Goal: Task Accomplishment & Management: Manage account settings

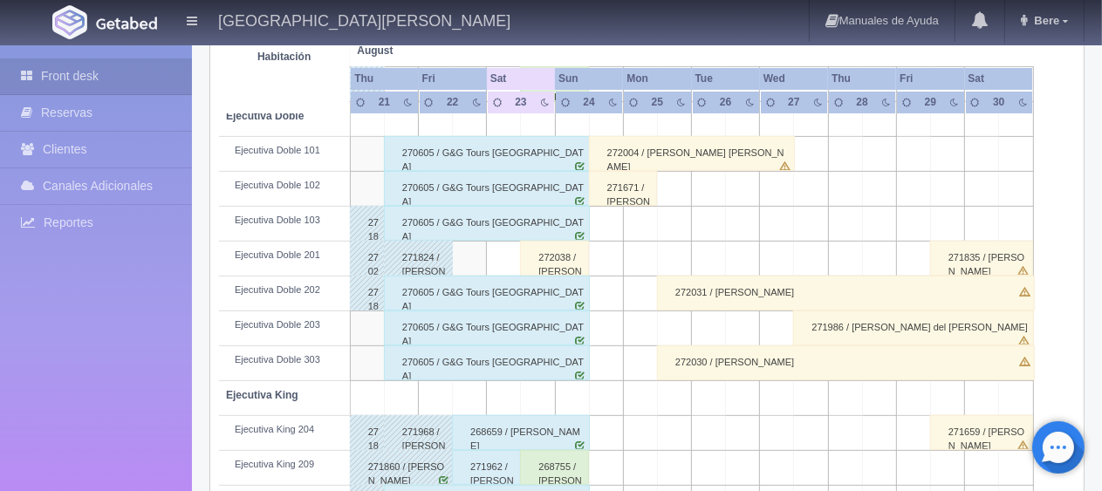
scroll to position [581, 0]
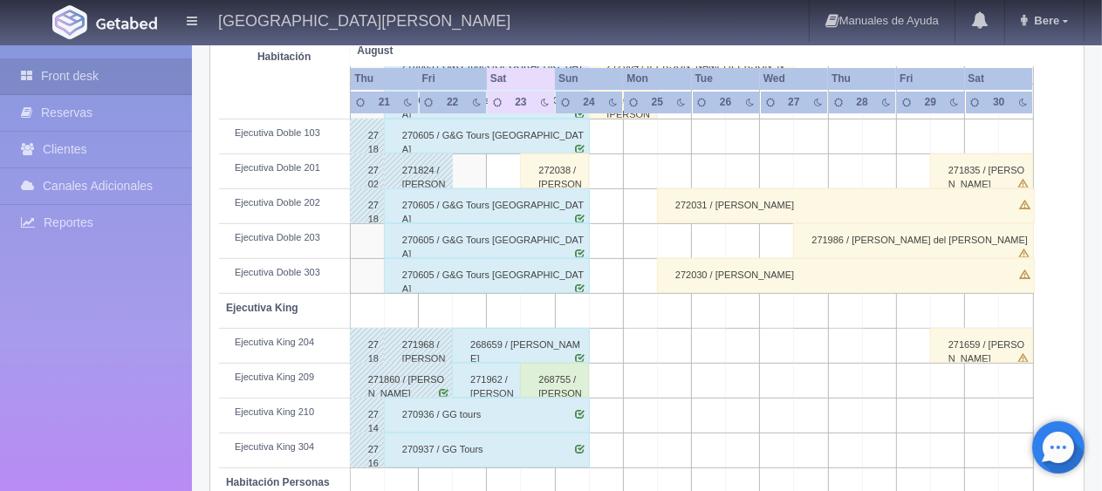
click at [488, 386] on div "271962 / [PERSON_NAME]" at bounding box center [486, 380] width 69 height 35
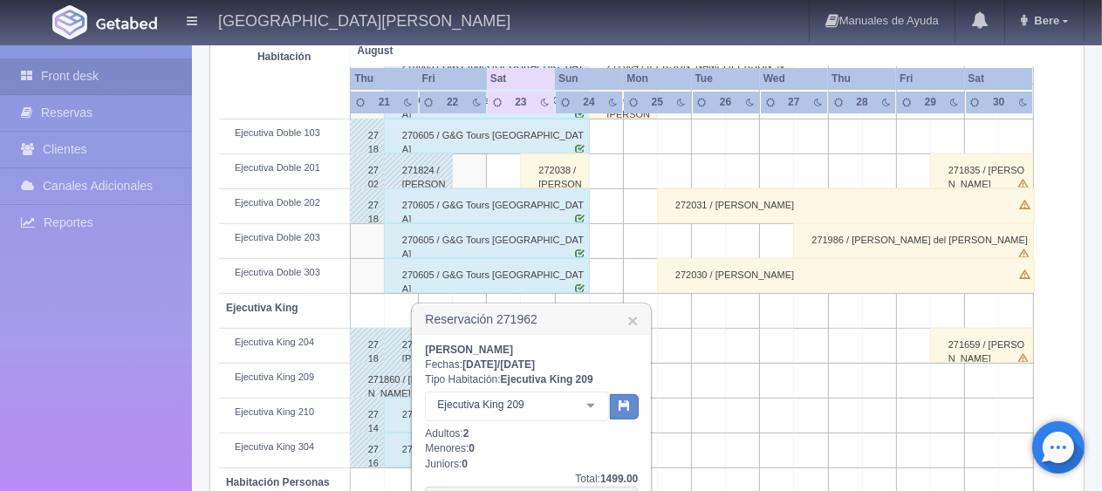
scroll to position [756, 0]
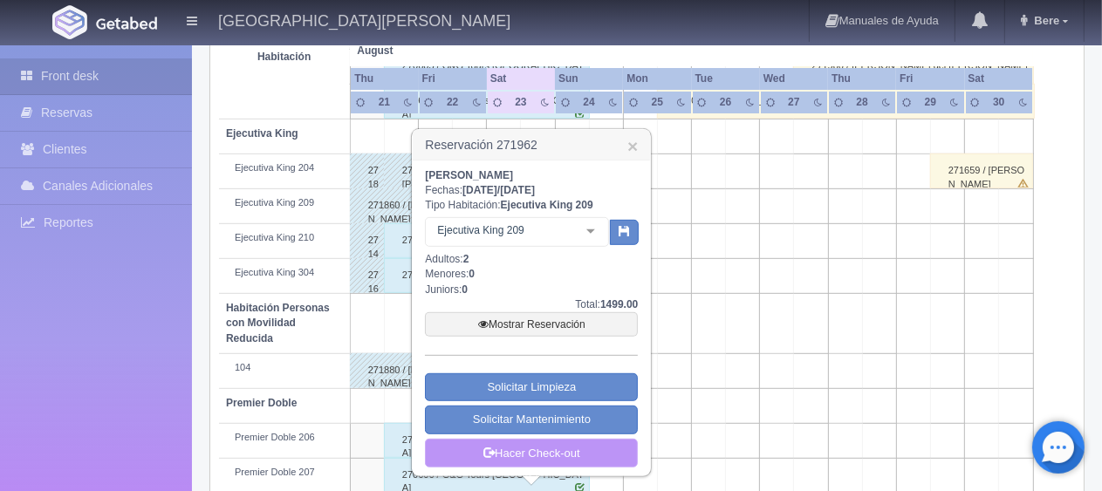
click at [535, 452] on link "Hacer Check-out" at bounding box center [531, 454] width 213 height 30
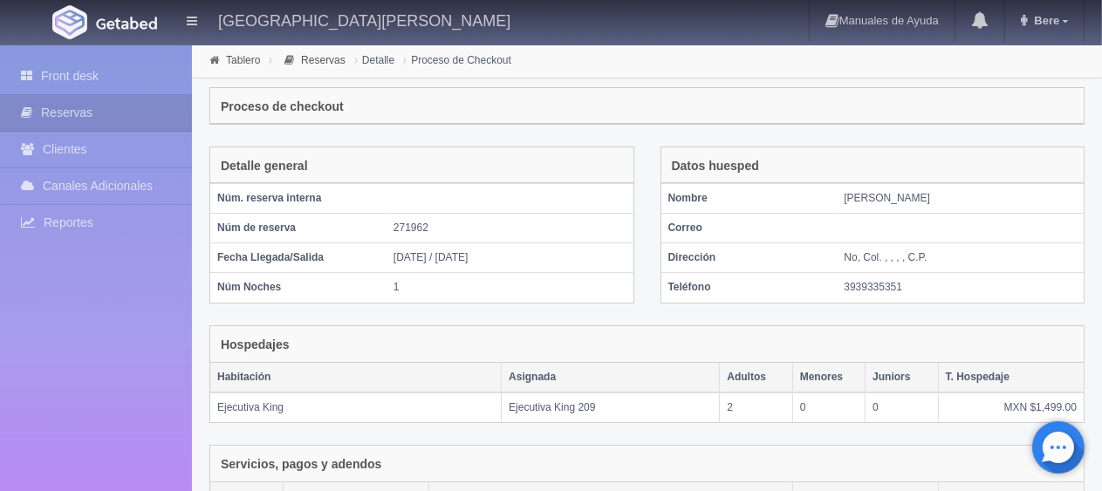
scroll to position [339, 0]
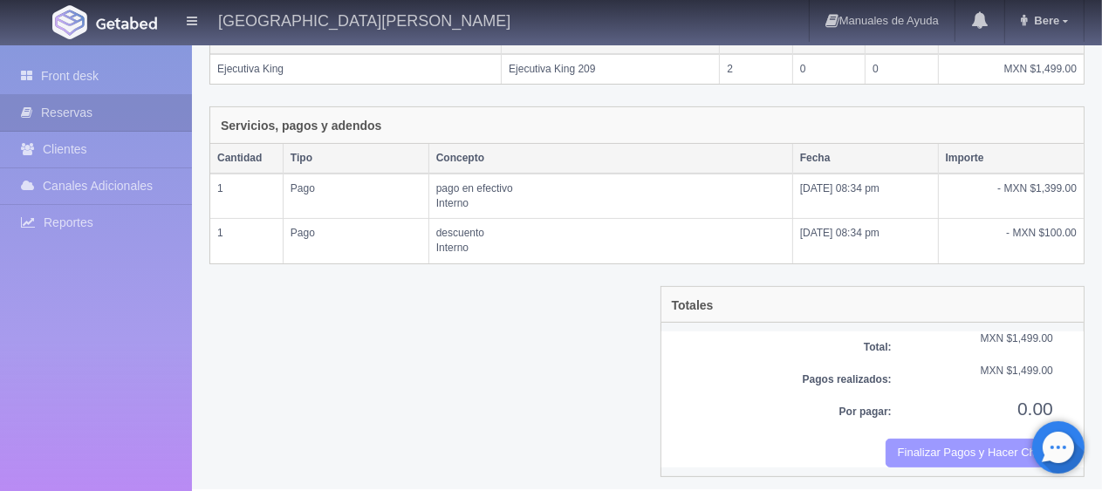
click at [967, 449] on button "Finalizar Pagos y Hacer Checkout" at bounding box center [970, 453] width 168 height 29
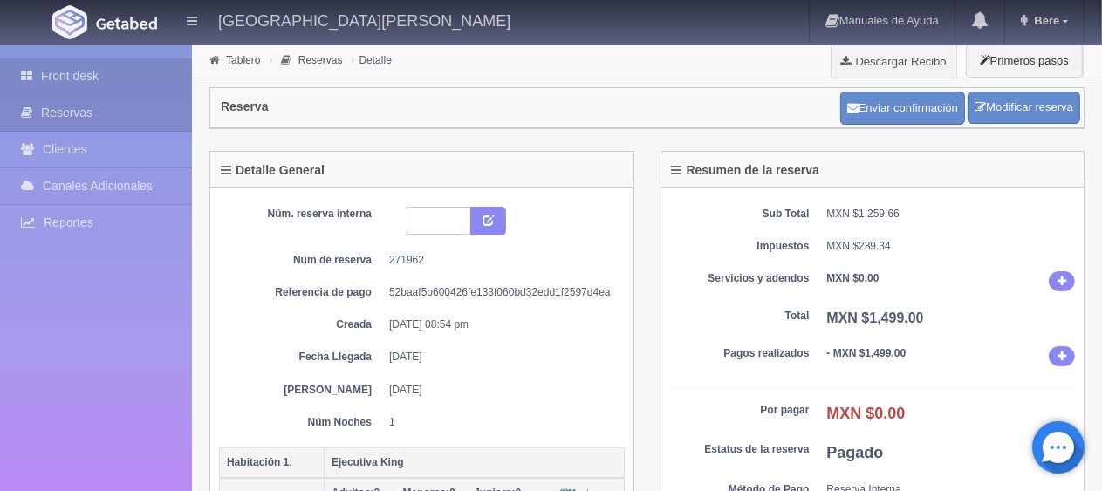
click at [81, 81] on link "Front desk" at bounding box center [96, 76] width 192 height 36
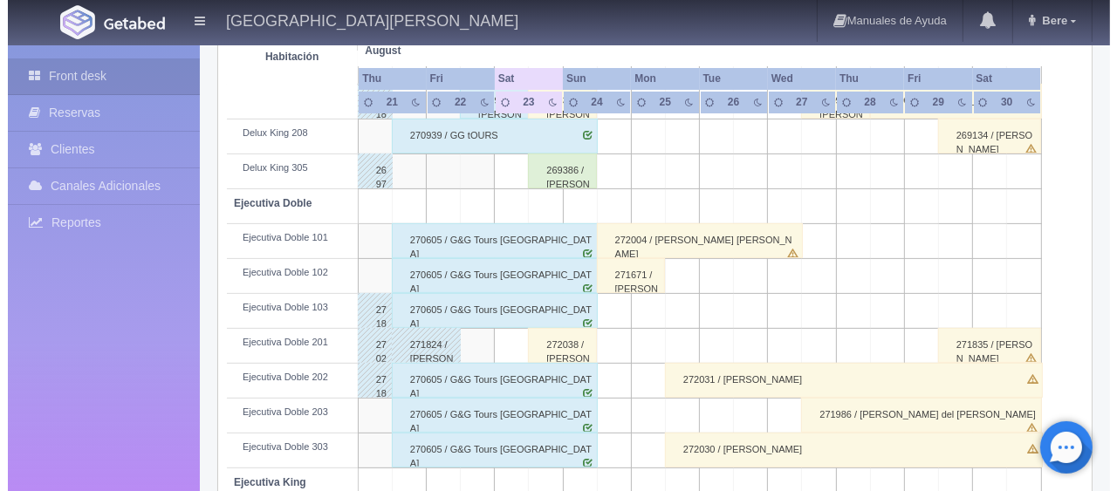
scroll to position [145, 0]
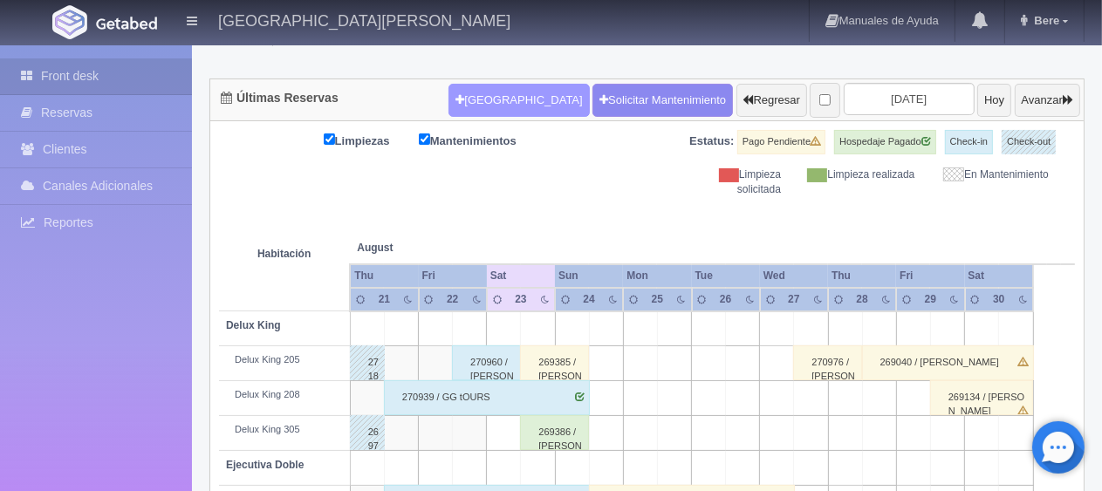
click at [476, 101] on button "[GEOGRAPHIC_DATA]" at bounding box center [519, 100] width 141 height 33
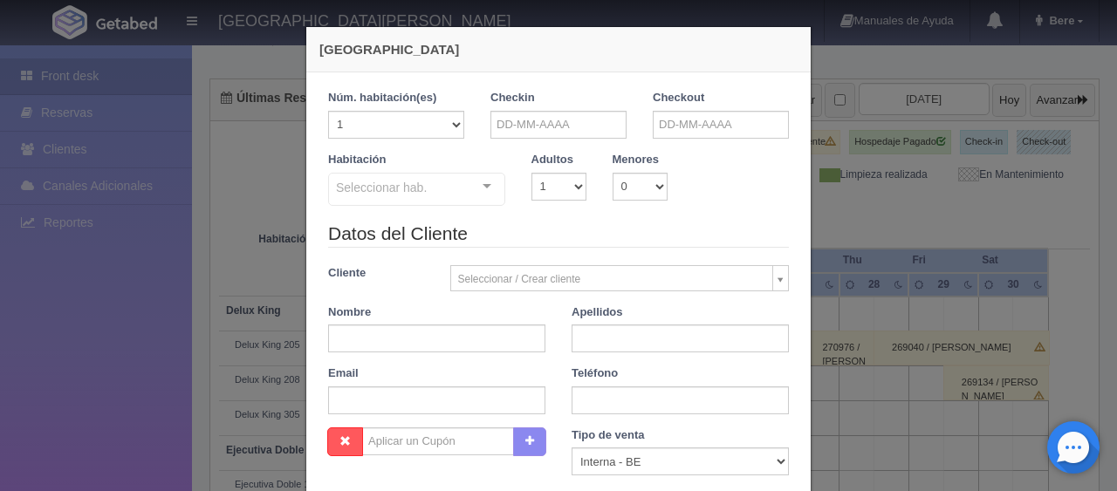
checkbox input "false"
click at [555, 117] on input "text" at bounding box center [558, 125] width 136 height 28
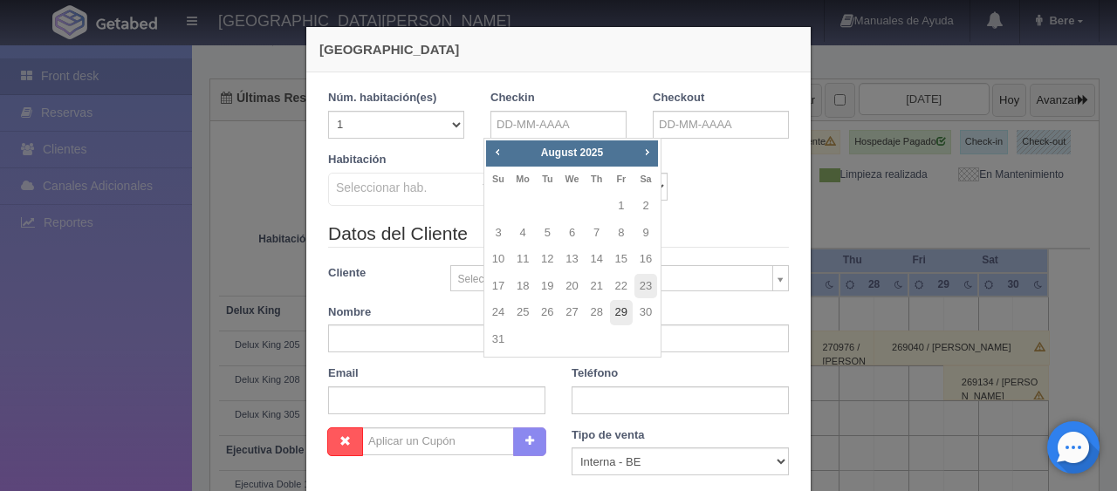
click at [627, 312] on link "29" at bounding box center [621, 312] width 23 height 25
type input "29-08-2025"
checkbox input "false"
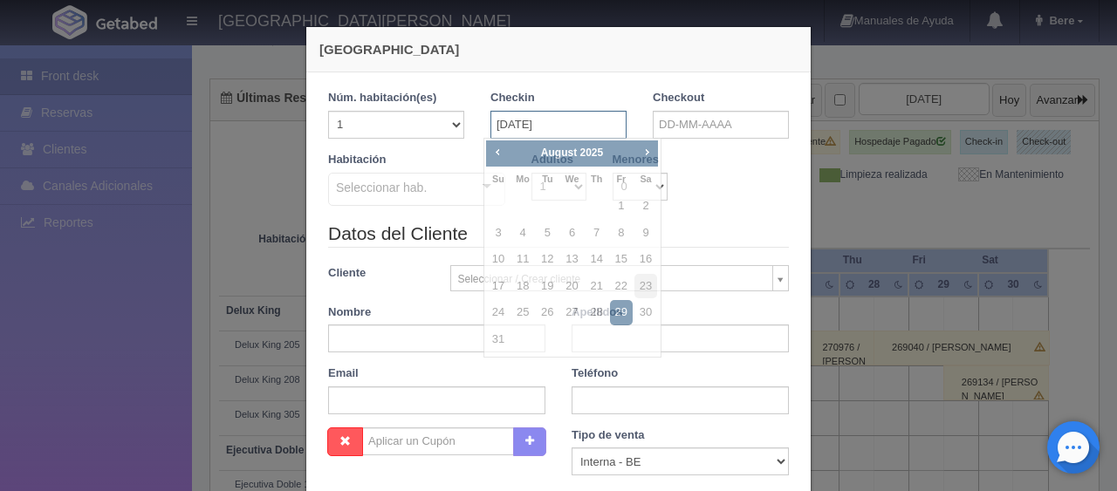
click at [541, 129] on input "29-08-2025" at bounding box center [558, 125] width 136 height 28
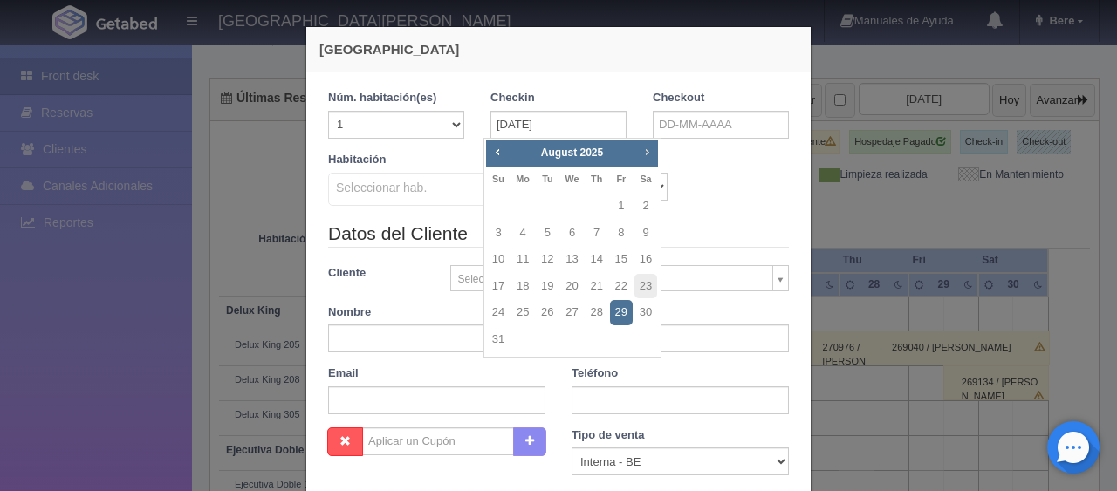
click at [643, 154] on span "Next" at bounding box center [647, 152] width 14 height 14
click at [646, 153] on span "Next" at bounding box center [647, 152] width 14 height 14
click at [569, 313] on link "29" at bounding box center [571, 312] width 23 height 25
type input "29-10-2025"
checkbox input "false"
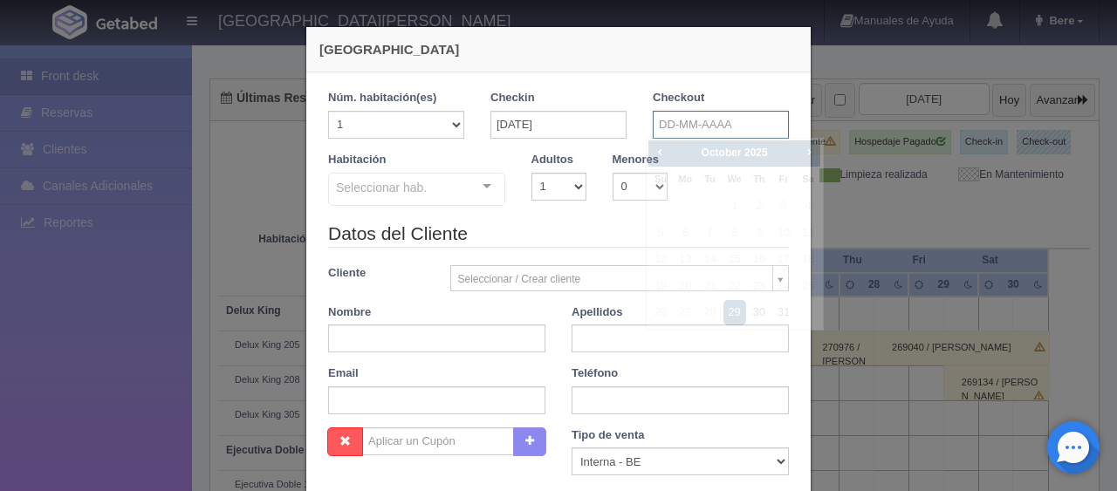
click at [688, 121] on input "text" at bounding box center [721, 125] width 136 height 28
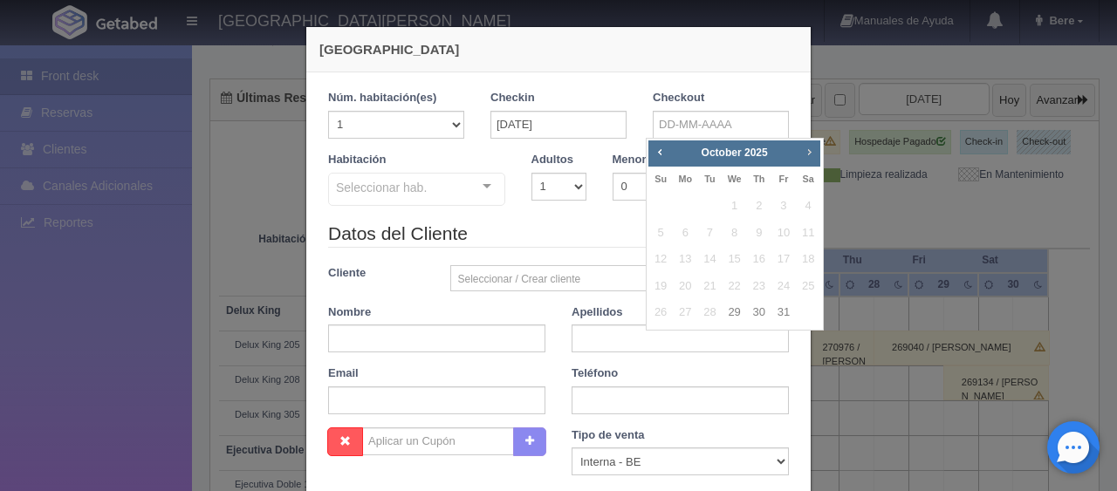
click at [809, 154] on span "Next" at bounding box center [809, 152] width 14 height 14
click at [806, 210] on link "1" at bounding box center [808, 206] width 23 height 25
type input "01-11-2025"
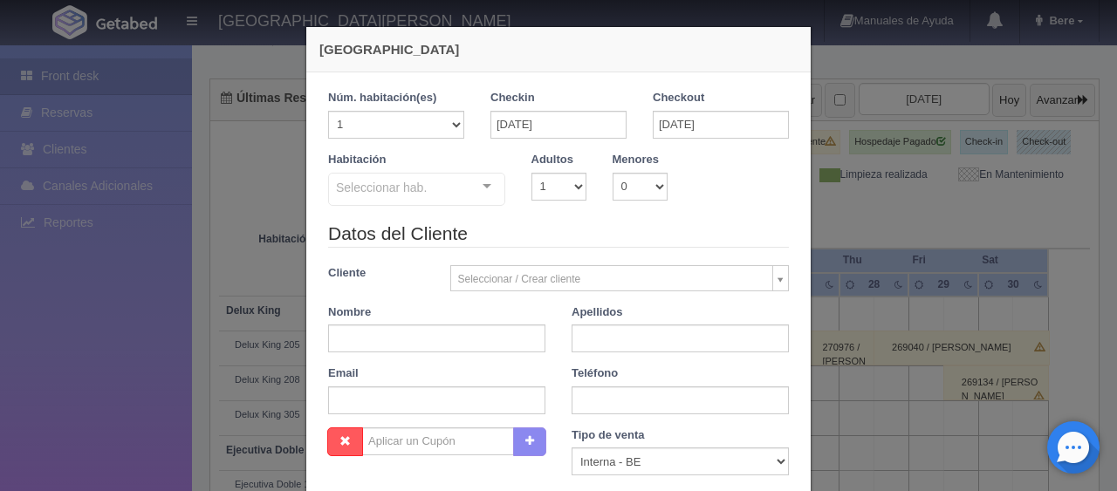
checkbox input "false"
paste input "Jisun Hahn"
drag, startPoint x: 354, startPoint y: 334, endPoint x: 458, endPoint y: 340, distance: 104.0
click at [458, 340] on input "Jisun Hahn" at bounding box center [436, 339] width 217 height 28
type input "Jisun Hahn"
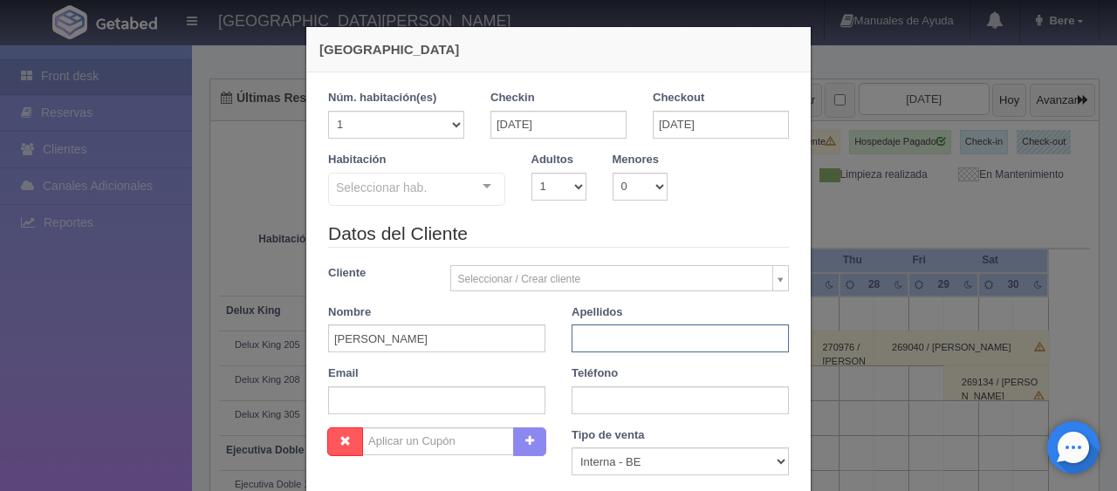
click at [576, 338] on input "text" at bounding box center [680, 339] width 217 height 28
paste input "Hahn"
type input "Hahn"
click at [445, 337] on input "Jisun Hahn" at bounding box center [436, 339] width 217 height 28
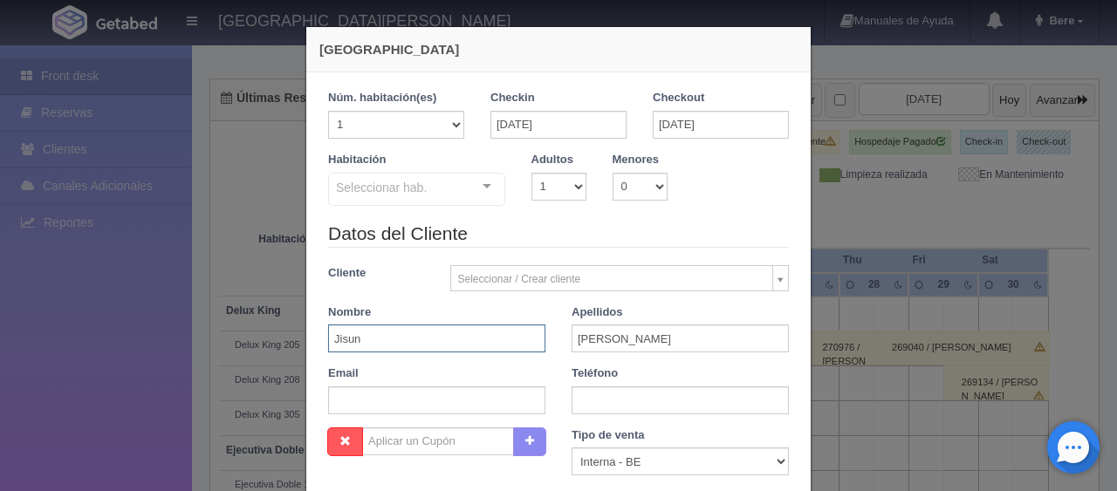
type input "Jisun"
click at [611, 455] on select "Correo Electronico Interna - BE Llamada OTA Externa Otro WALK IN" at bounding box center [680, 462] width 217 height 28
select select "extota"
click at [572, 448] on select "Correo Electronico Interna - BE Llamada OTA Externa Otro WALK IN" at bounding box center [680, 462] width 217 height 28
click at [593, 397] on input "text" at bounding box center [680, 401] width 217 height 28
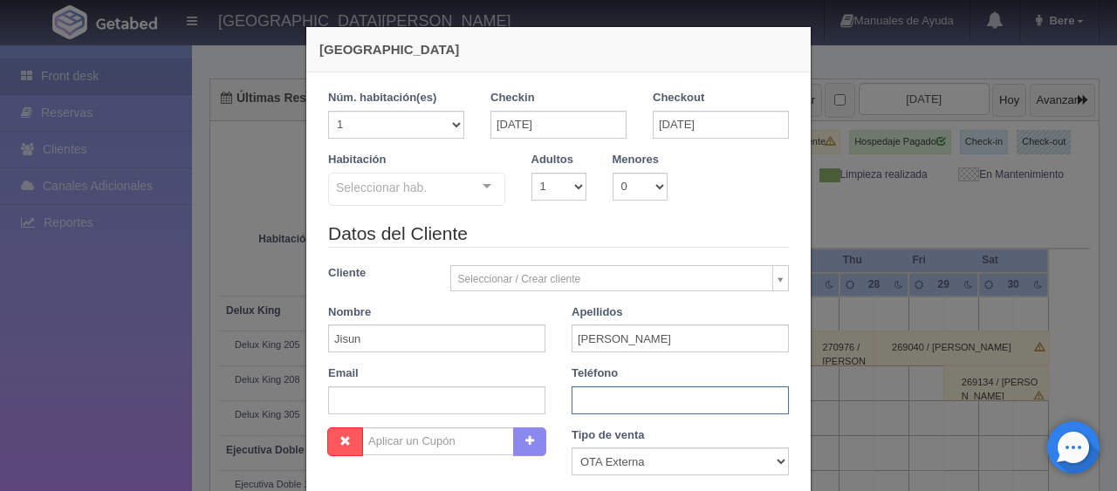
paste input "1 4168160630"
type input "1 4168160630"
click at [435, 403] on input "text" at bounding box center [436, 401] width 217 height 28
paste input "j7xfo12hd0@m.expediapartnercentral.com"
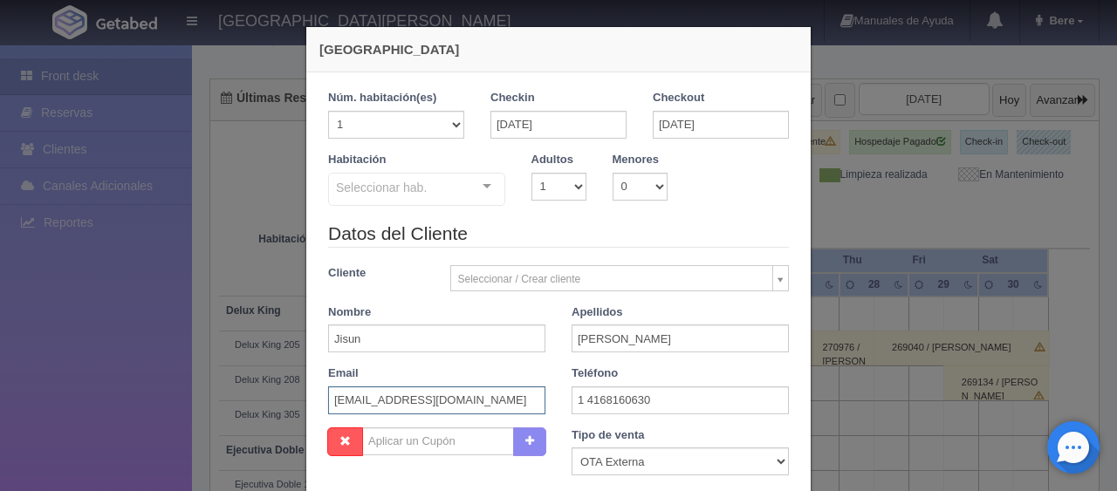
scroll to position [0, 8]
type input "j7xfo12hd0@m.expediapartnercentral.com"
drag, startPoint x: 538, startPoint y: 187, endPoint x: 541, endPoint y: 195, distance: 9.1
click at [538, 187] on select "1 2 3 4 5 6 7 8 9 10" at bounding box center [559, 187] width 55 height 28
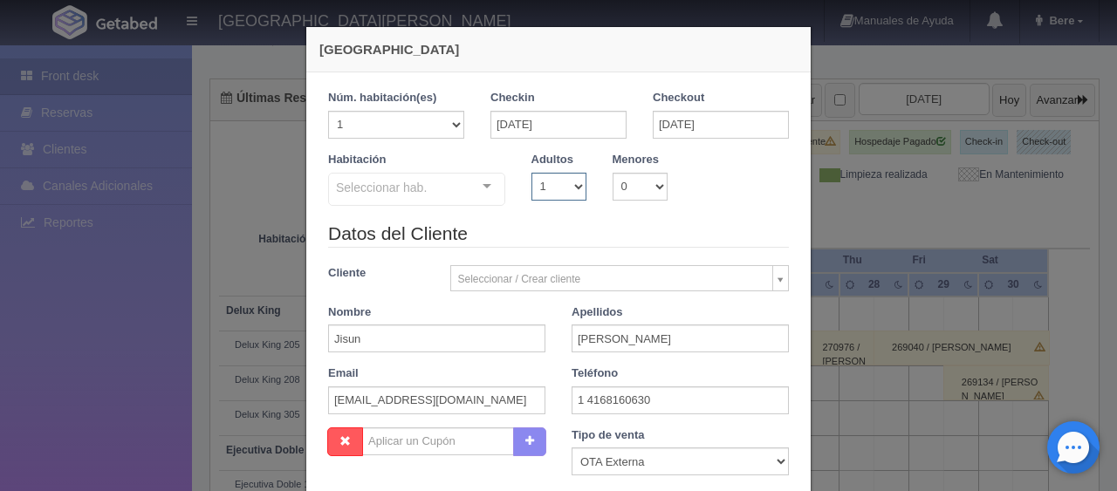
select select "2"
click at [532, 173] on select "1 2 3 4 5 6 7 8 9 10" at bounding box center [559, 187] width 55 height 28
click at [475, 190] on div at bounding box center [487, 187] width 35 height 26
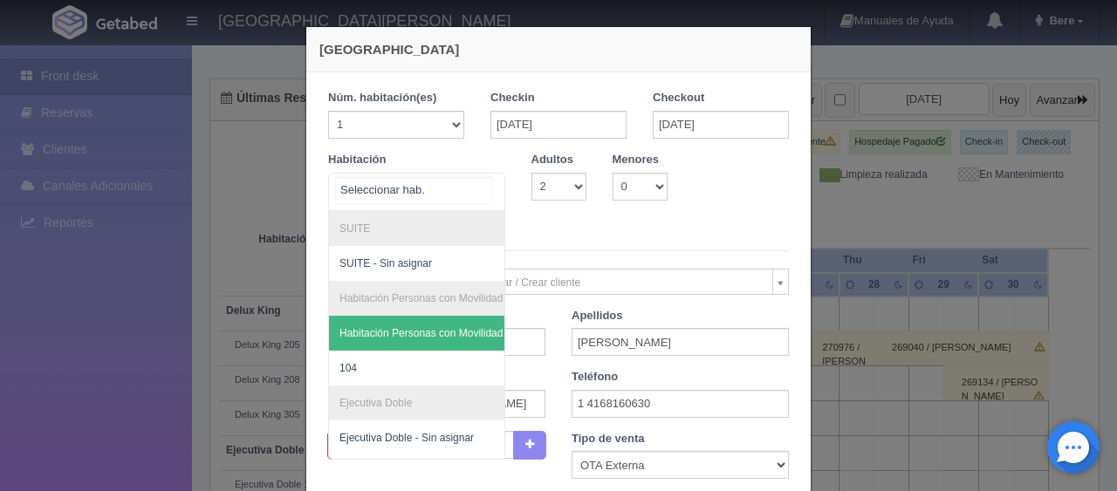
scroll to position [175, 0]
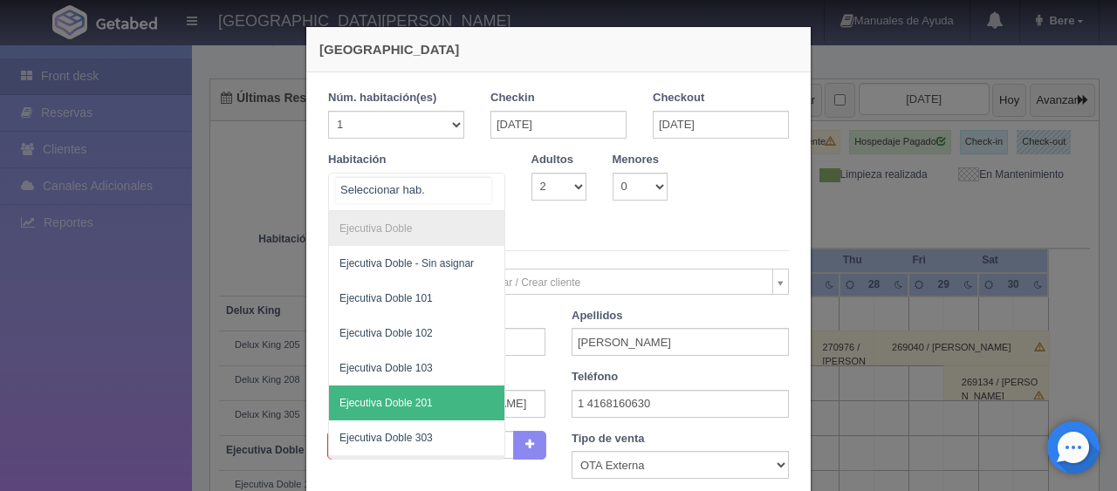
click at [454, 408] on span "Ejecutiva Doble 201" at bounding box center [475, 403] width 293 height 35
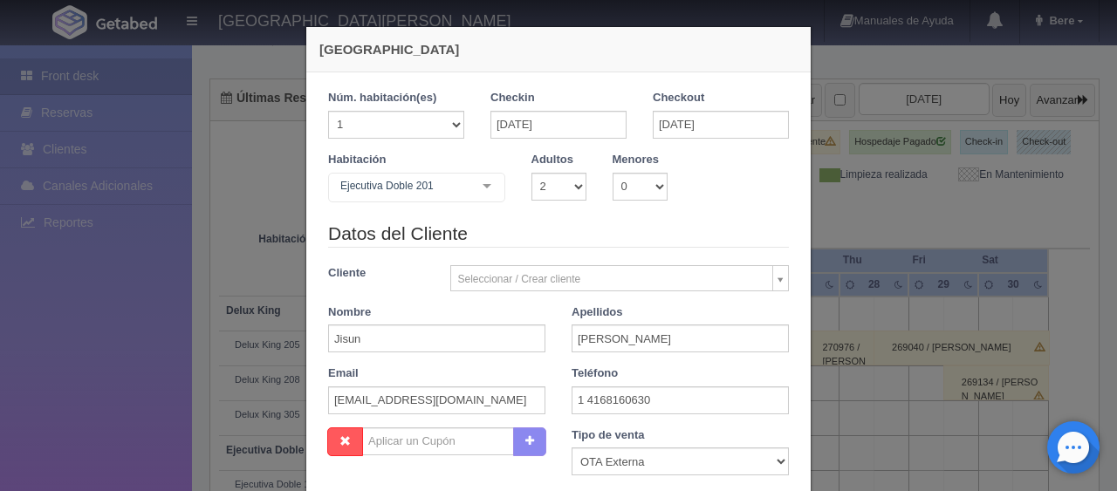
checkbox input "false"
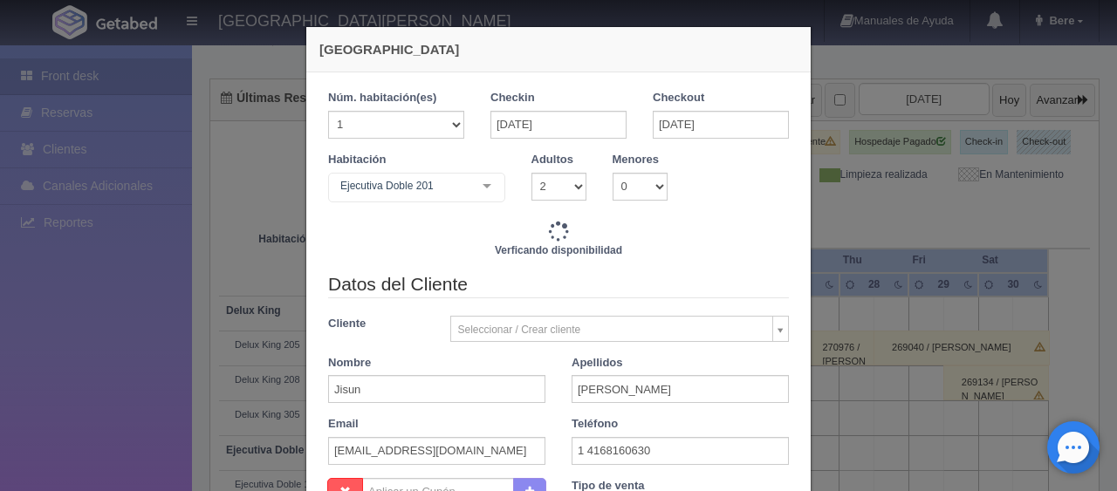
type input "4647.00"
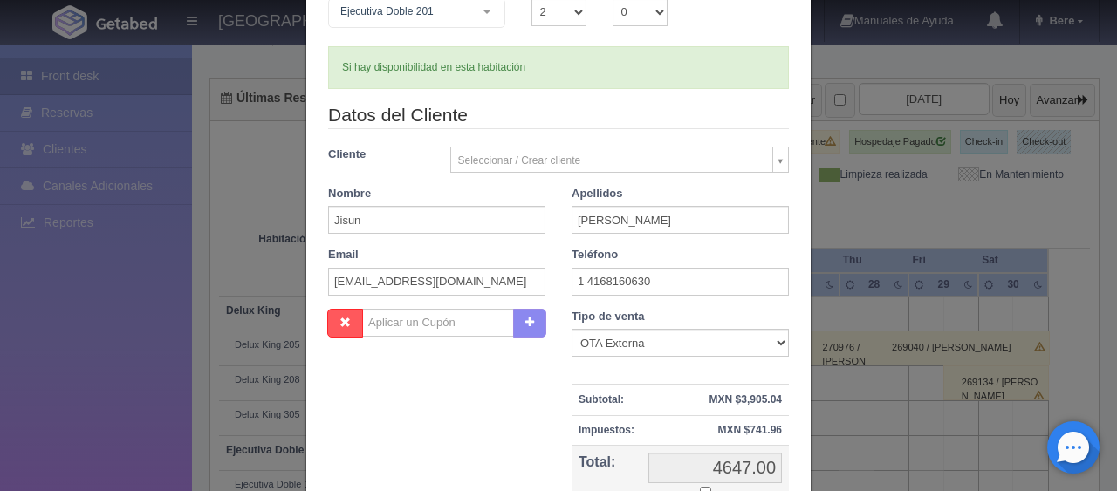
scroll to position [262, 0]
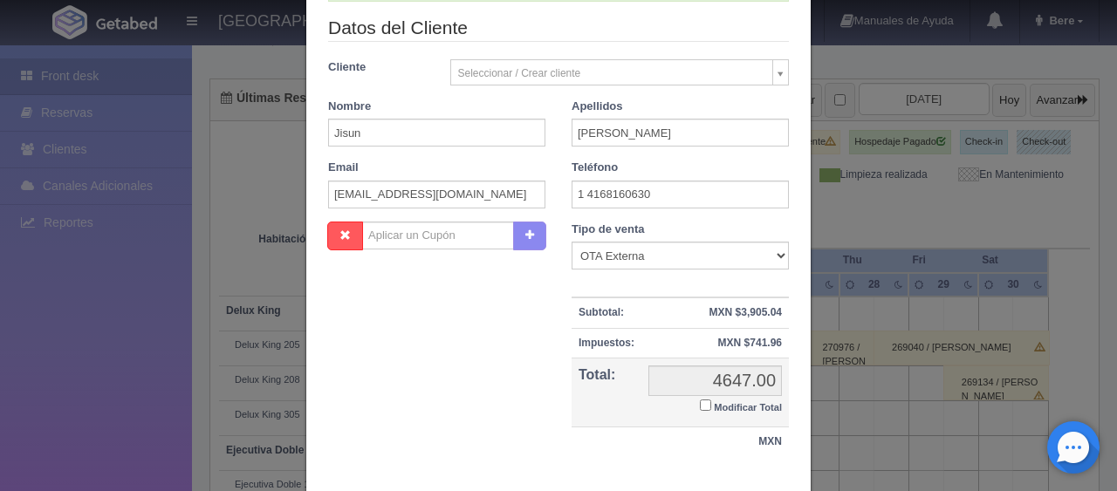
click at [700, 405] on input "Modificar Total" at bounding box center [705, 405] width 11 height 11
checkbox input "true"
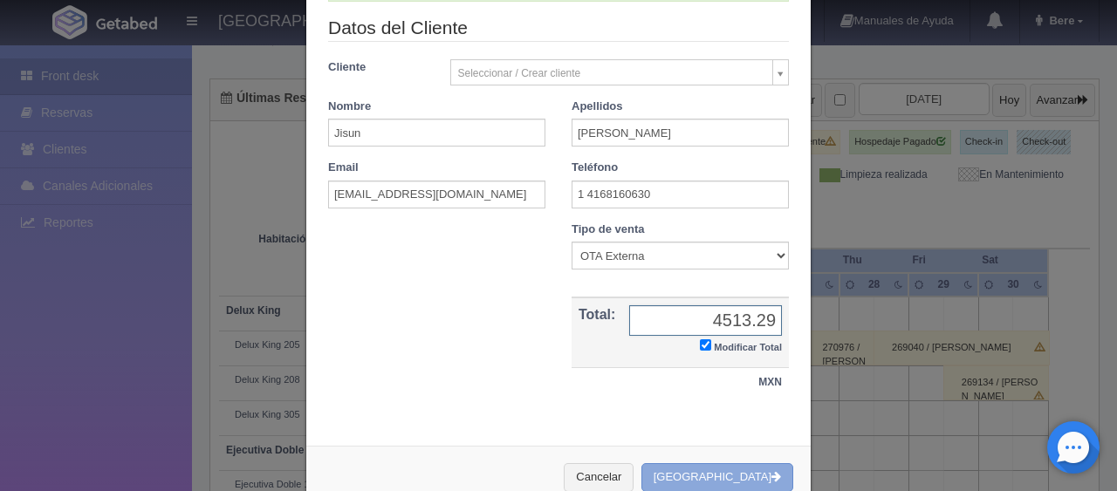
type input "4513.29"
click at [700, 473] on button "[GEOGRAPHIC_DATA]" at bounding box center [717, 477] width 152 height 29
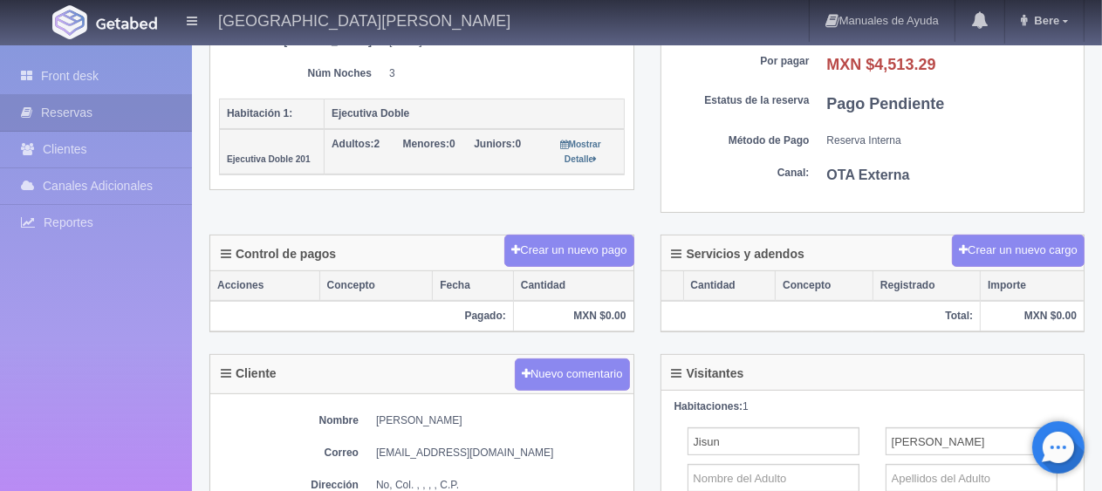
scroll to position [436, 0]
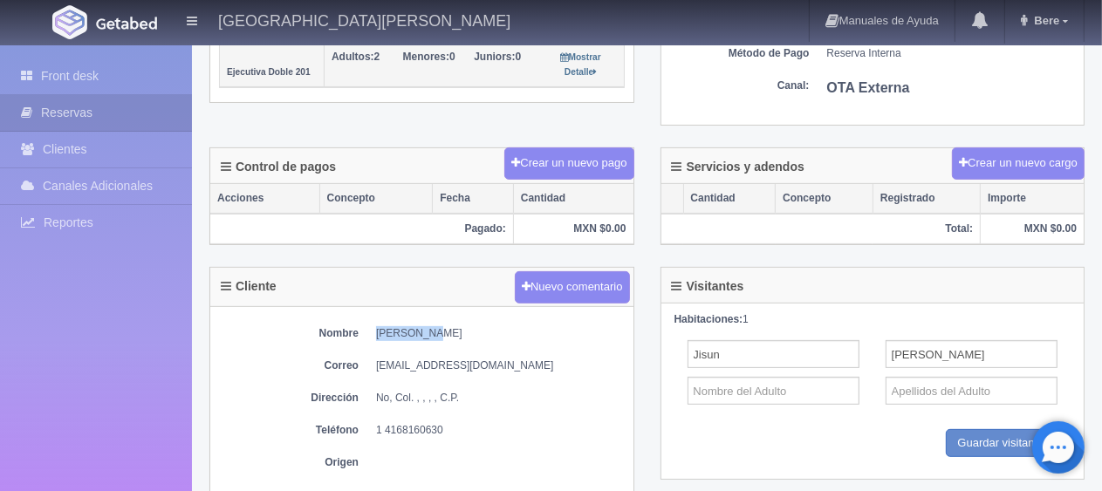
drag, startPoint x: 372, startPoint y: 326, endPoint x: 496, endPoint y: 335, distance: 124.2
click at [496, 335] on dl "Nombre [PERSON_NAME]" at bounding box center [422, 333] width 406 height 15
copy dd "[PERSON_NAME]"
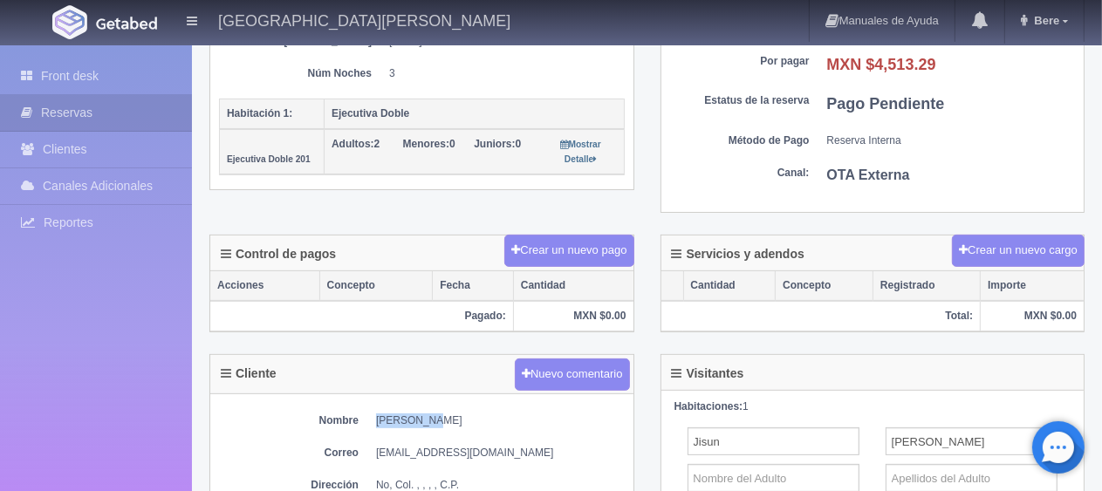
scroll to position [611, 0]
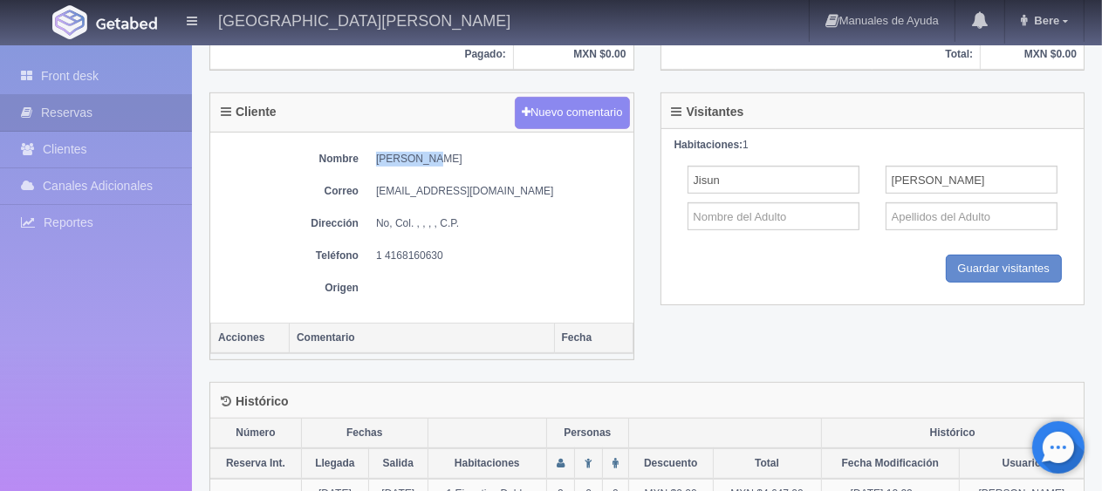
drag, startPoint x: 372, startPoint y: 250, endPoint x: 481, endPoint y: 259, distance: 109.5
click at [481, 259] on div "Nombre [PERSON_NAME] Correo [EMAIL_ADDRESS][DOMAIN_NAME] Dirección No, Col. , ,…" at bounding box center [421, 228] width 423 height 190
copy dd "1 4168160630"
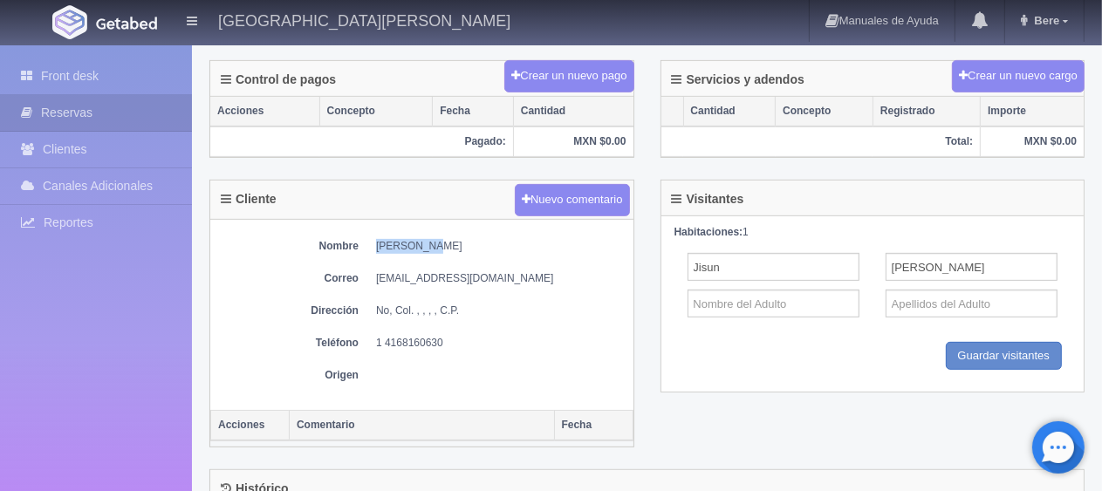
scroll to position [349, 0]
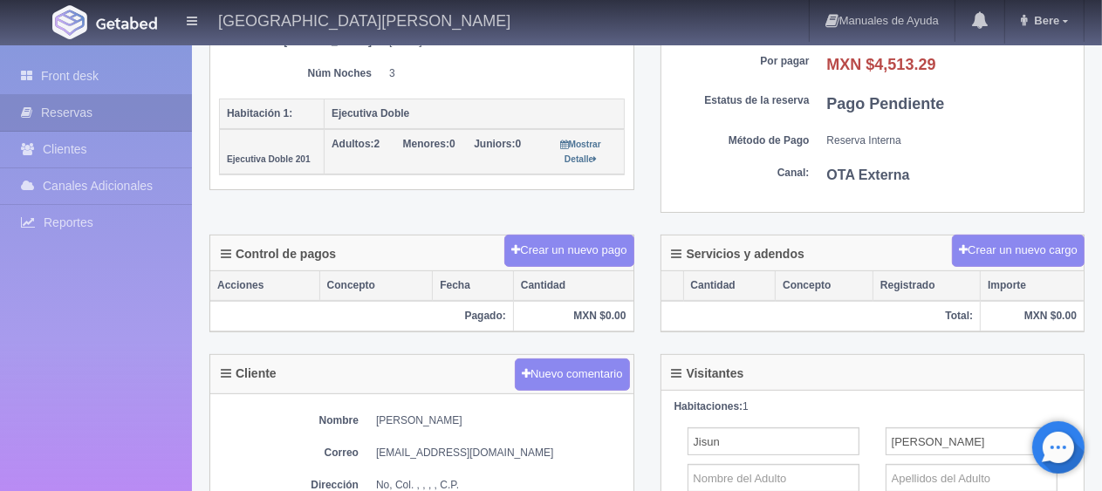
click at [406, 212] on div "Detalle General Núm. reserva interna Núm de reserva 272047 Referencia de pago 5…" at bounding box center [647, 19] width 902 height 434
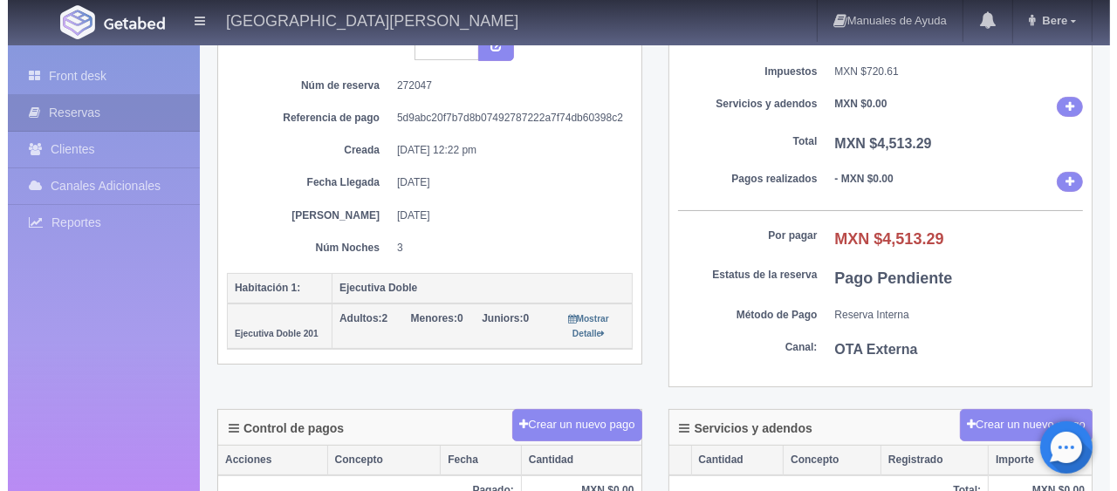
scroll to position [0, 0]
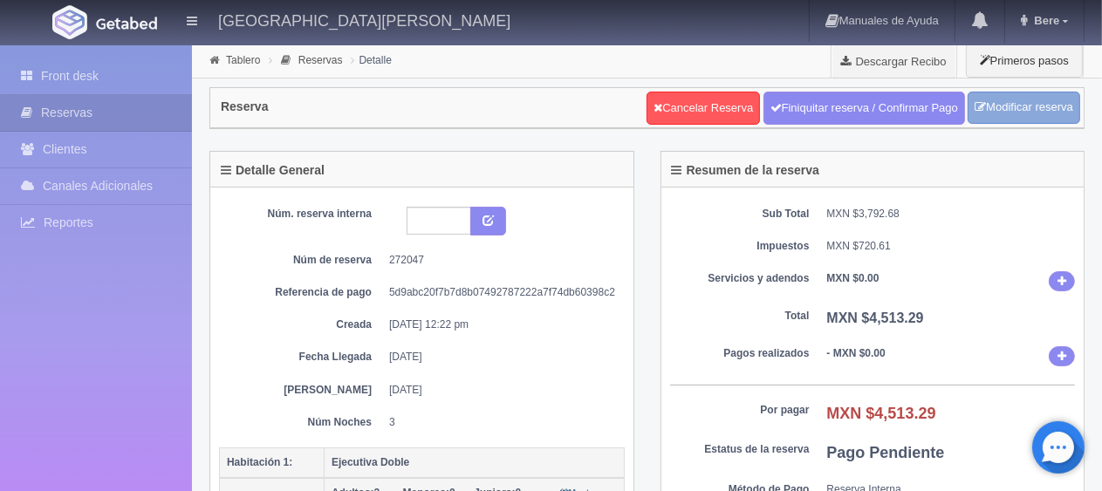
click at [1041, 111] on link "Modificar reserva" at bounding box center [1024, 108] width 113 height 32
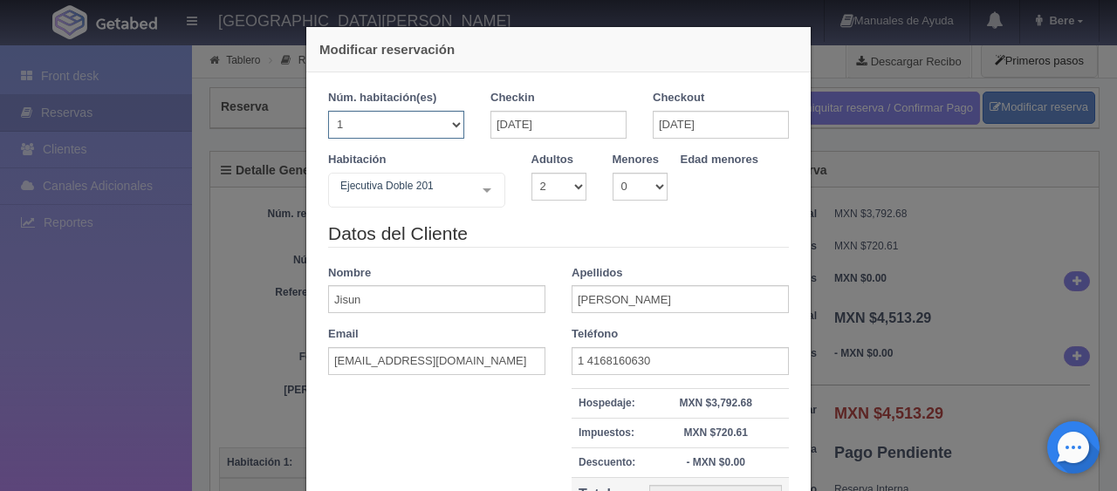
click at [373, 122] on select "1 2 3 4 5 6 7 8 9 10 11 12 13 14 15 16 17 18 19 20" at bounding box center [396, 125] width 136 height 28
click at [328, 111] on select "1 2 3 4 5 6 7 8 9 10 11 12 13 14 15 16 17 18 19 20" at bounding box center [396, 125] width 136 height 28
click at [335, 113] on select "1 2 3 4 5 6 7 8 9 10 11 12 13 14 15 16 17 18 19 20" at bounding box center [396, 125] width 136 height 28
select select "2"
click at [328, 111] on select "1 2 3 4 5 6 7 8 9 10 11 12 13 14 15 16 17 18 19 20" at bounding box center [396, 125] width 136 height 28
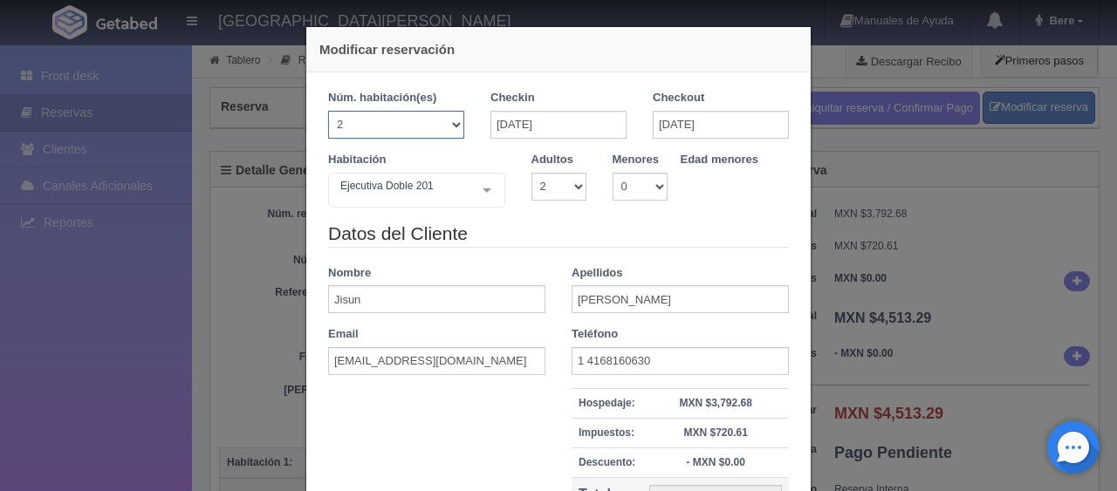
select select "2"
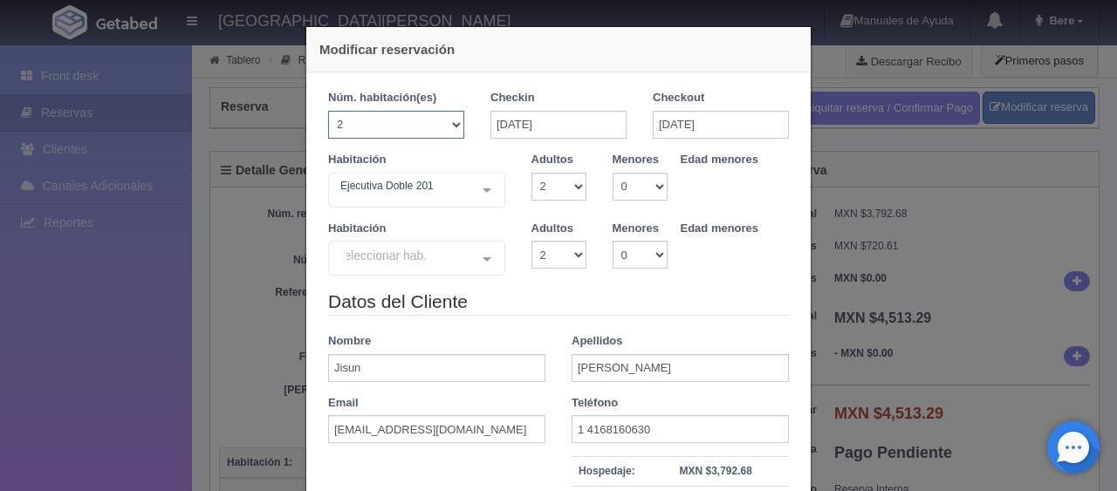
checkbox input "false"
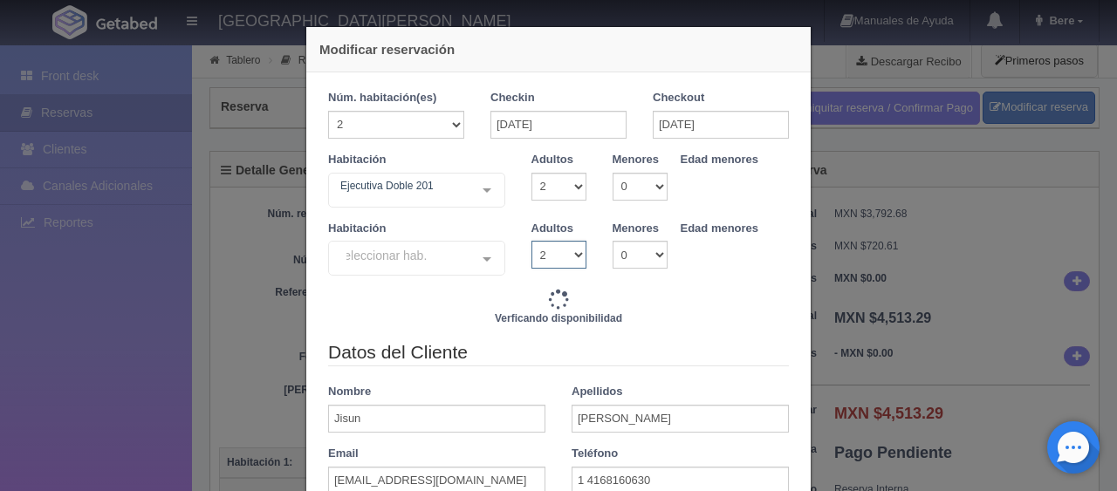
click at [555, 267] on select "1 2 3 4 5 6 7 8 9 10" at bounding box center [559, 255] width 55 height 28
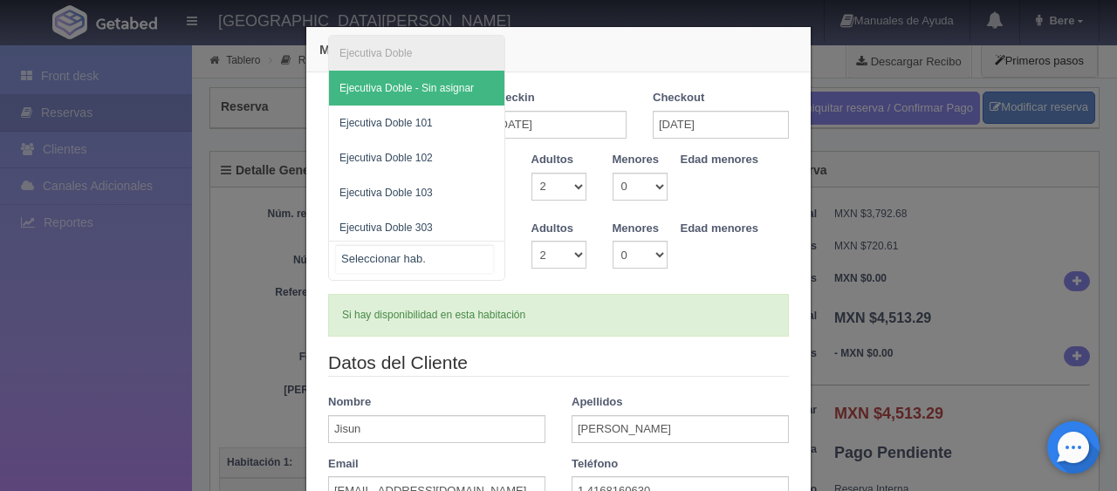
click at [440, 257] on div at bounding box center [416, 261] width 177 height 40
type input "9294.00"
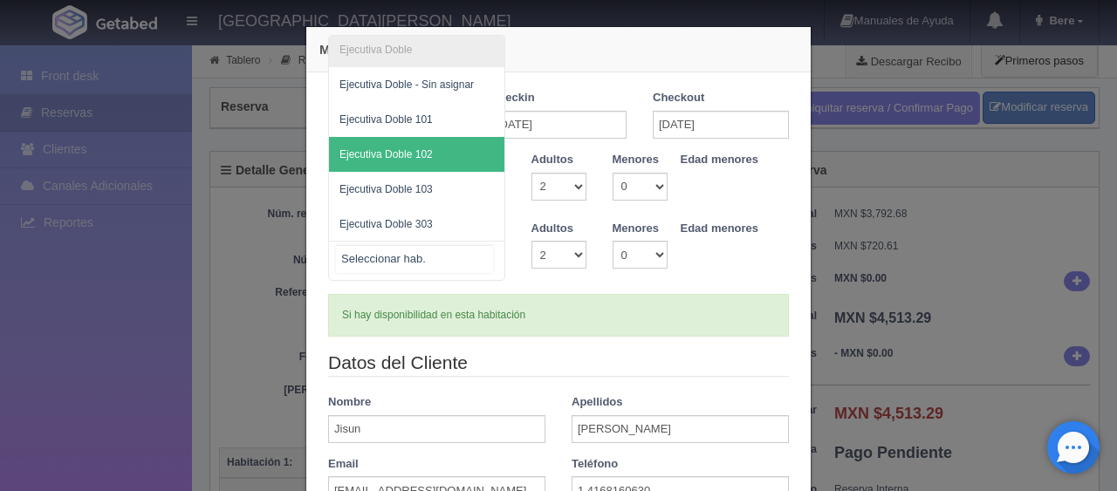
click at [451, 148] on span "Ejecutiva Doble 102" at bounding box center [416, 154] width 175 height 35
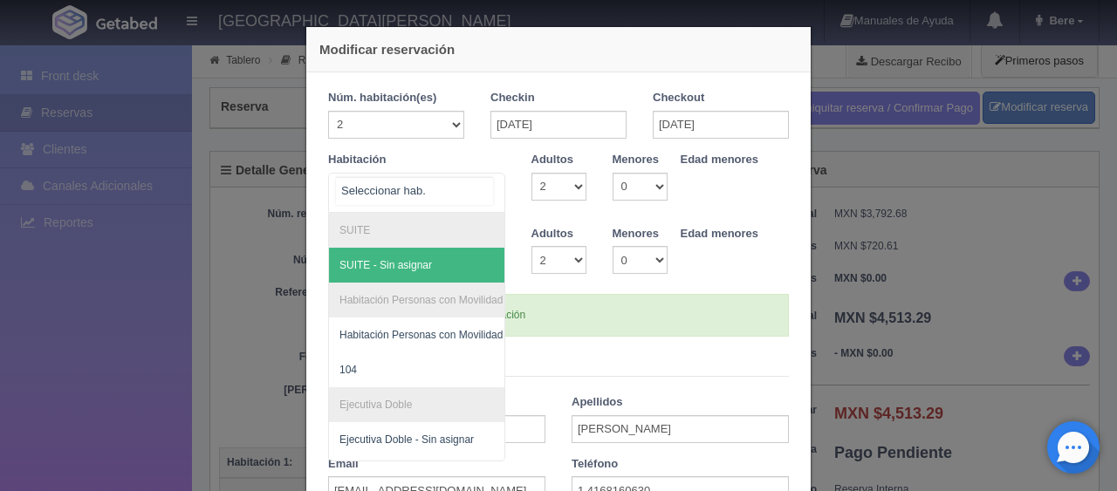
click at [420, 187] on input "text" at bounding box center [414, 191] width 157 height 28
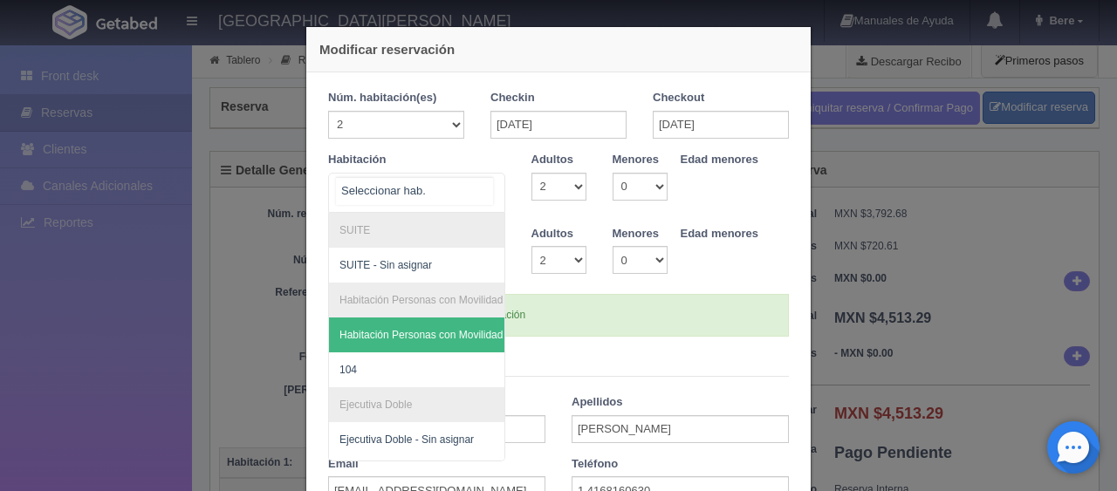
scroll to position [175, 0]
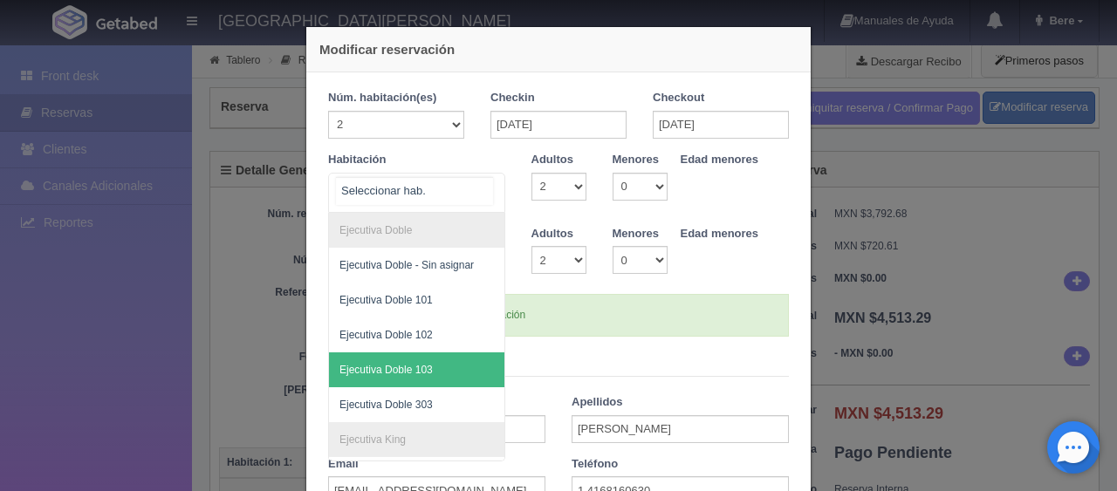
click at [426, 365] on span "Ejecutiva Doble 103" at bounding box center [475, 370] width 293 height 35
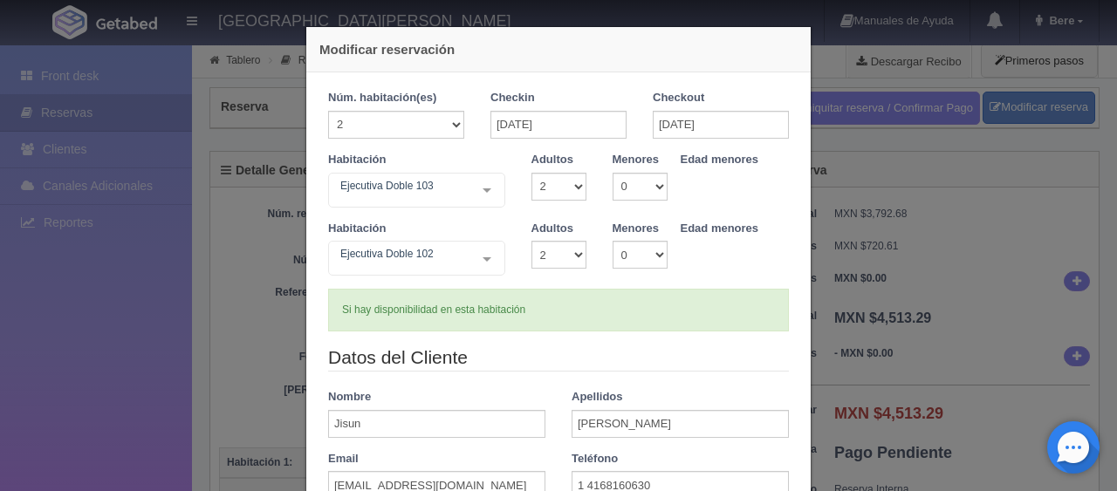
checkbox input "false"
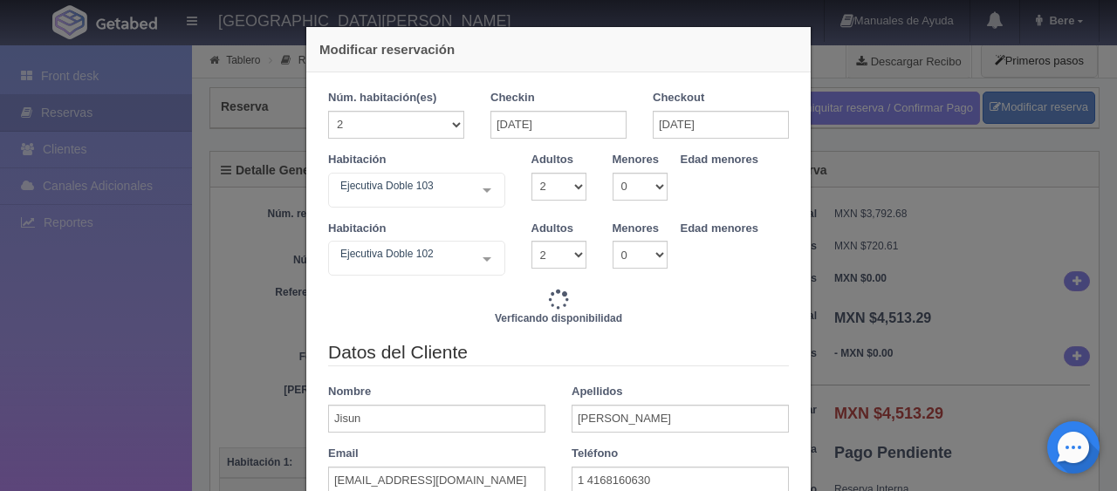
type input "9294.00"
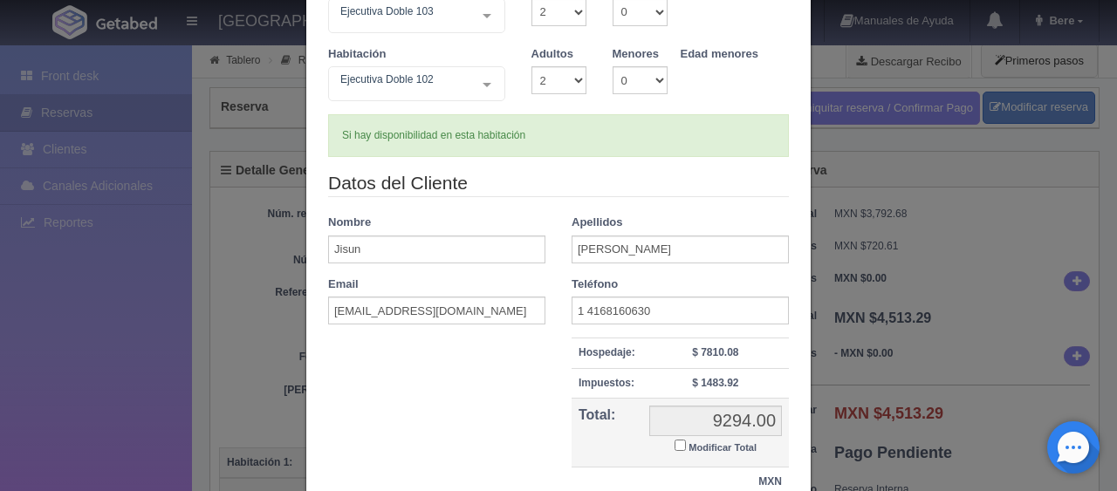
scroll to position [316, 0]
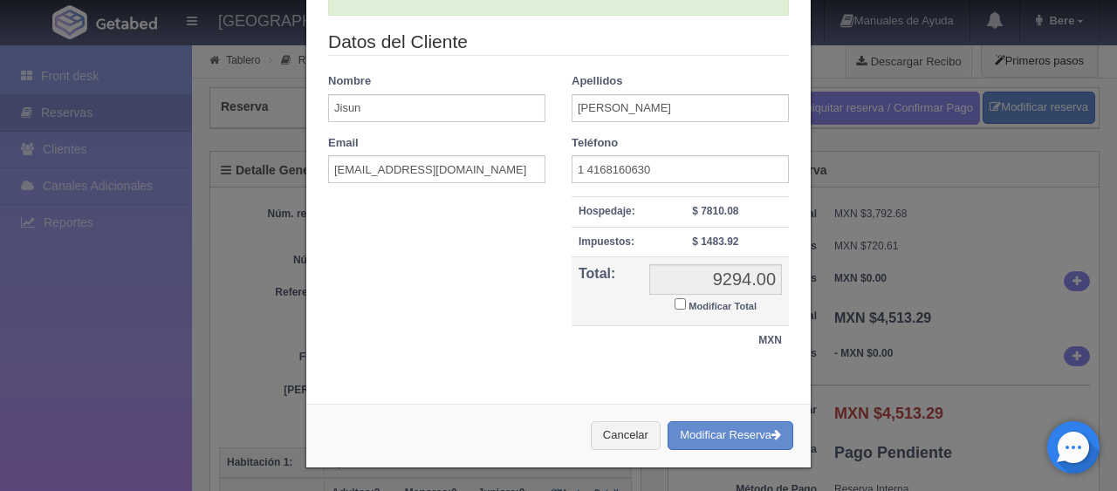
click at [675, 302] on input "Modificar Total" at bounding box center [680, 303] width 11 height 11
checkbox input "true"
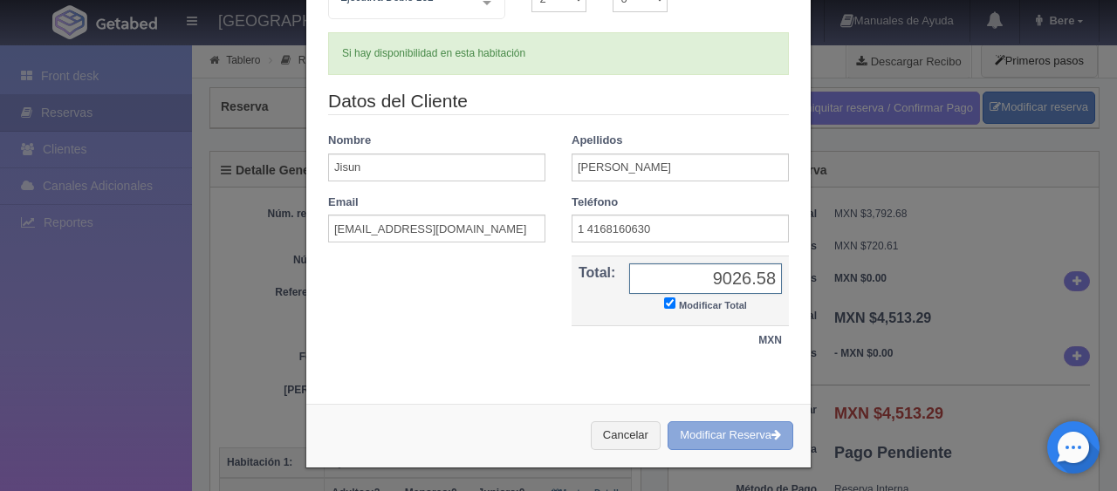
type input "9026.58"
click at [705, 428] on button "Modificar Reserva" at bounding box center [731, 436] width 126 height 29
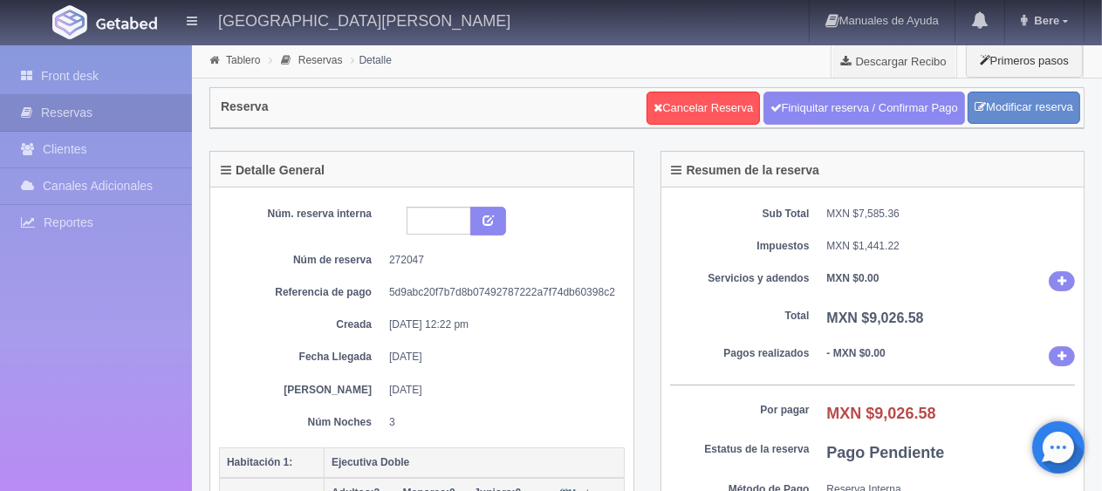
scroll to position [175, 0]
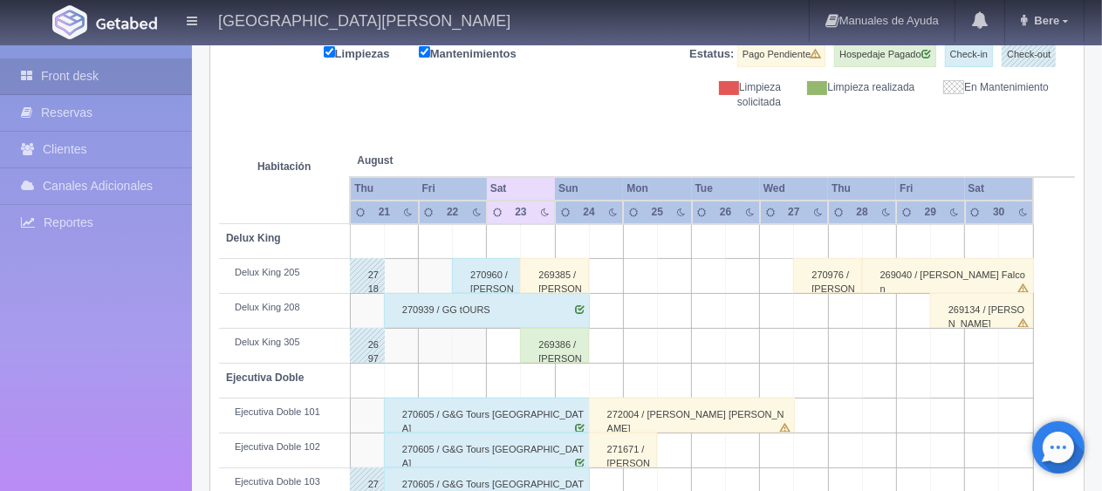
scroll to position [58, 0]
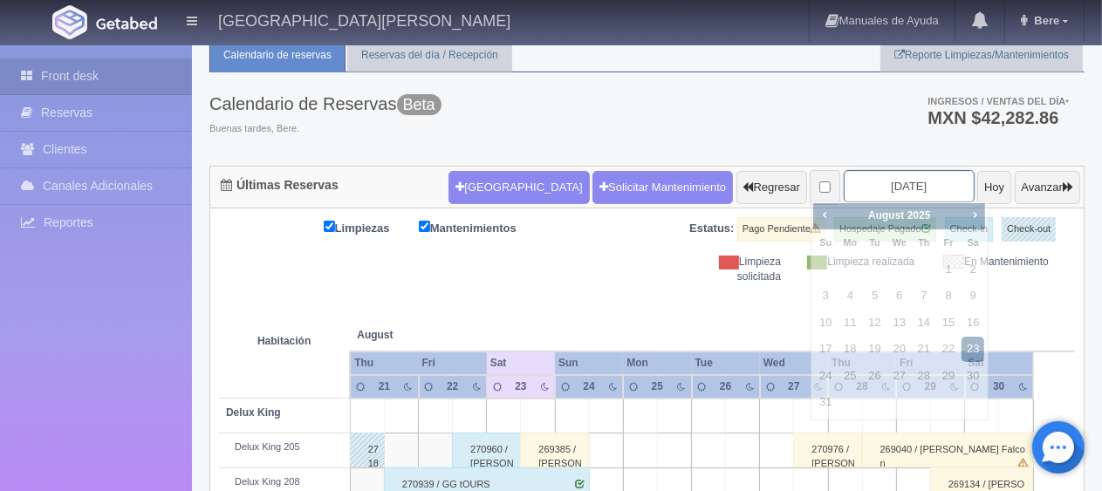
click at [866, 180] on input "[DATE]" at bounding box center [909, 186] width 131 height 32
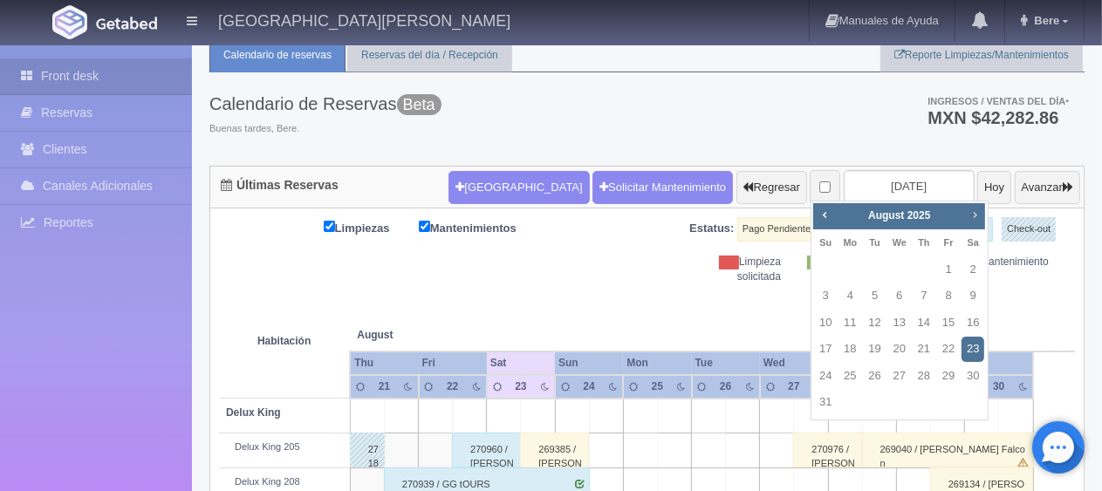
click at [977, 215] on span "Next" at bounding box center [975, 215] width 14 height 14
click at [976, 221] on span "Next" at bounding box center [975, 215] width 14 height 14
click at [889, 380] on link "29" at bounding box center [899, 376] width 23 height 25
type input "[DATE]"
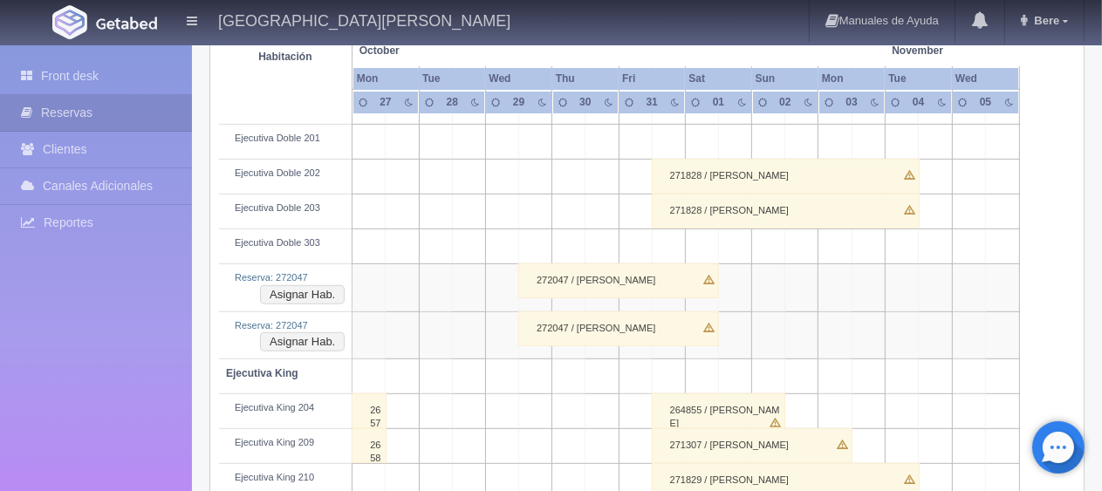
scroll to position [524, 0]
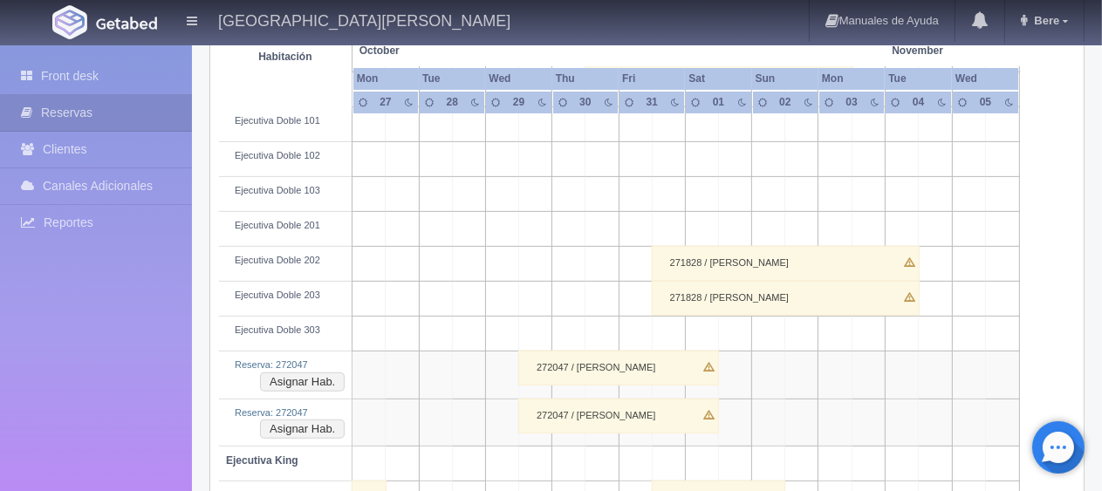
click at [559, 364] on div "272047 / [PERSON_NAME]" at bounding box center [618, 368] width 201 height 35
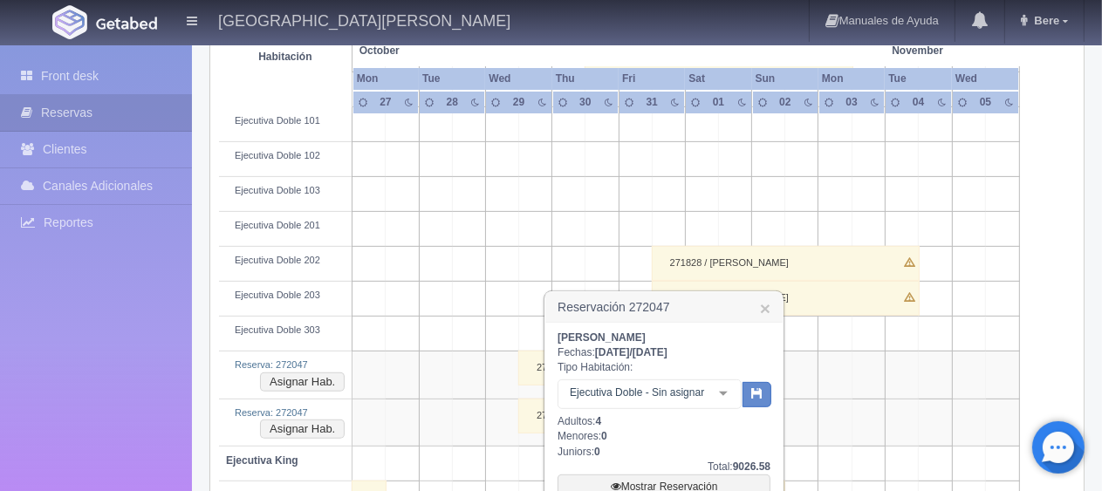
click at [653, 407] on div "Ejecutiva Doble - Sin asignar" at bounding box center [650, 395] width 184 height 30
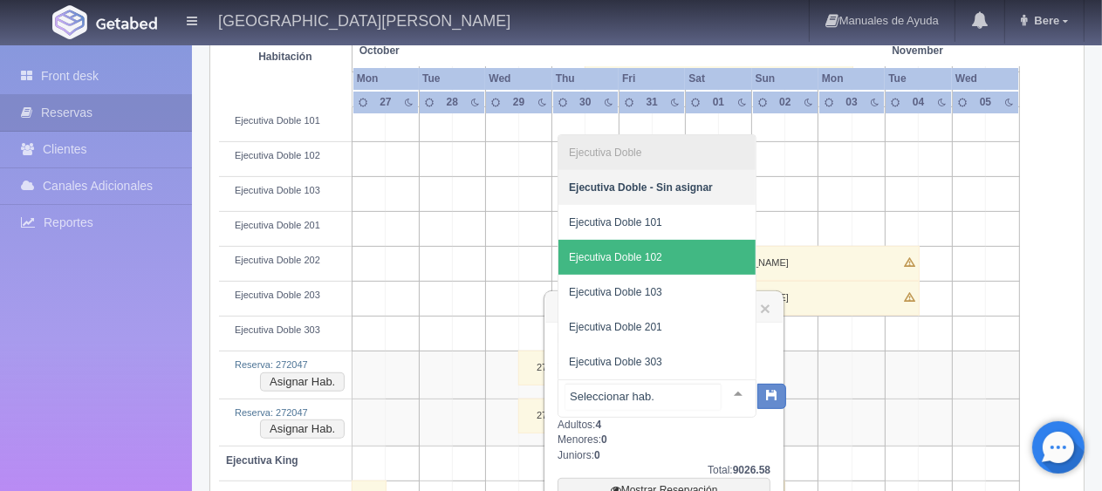
click at [683, 258] on span "Ejecutiva Doble 102" at bounding box center [657, 257] width 197 height 35
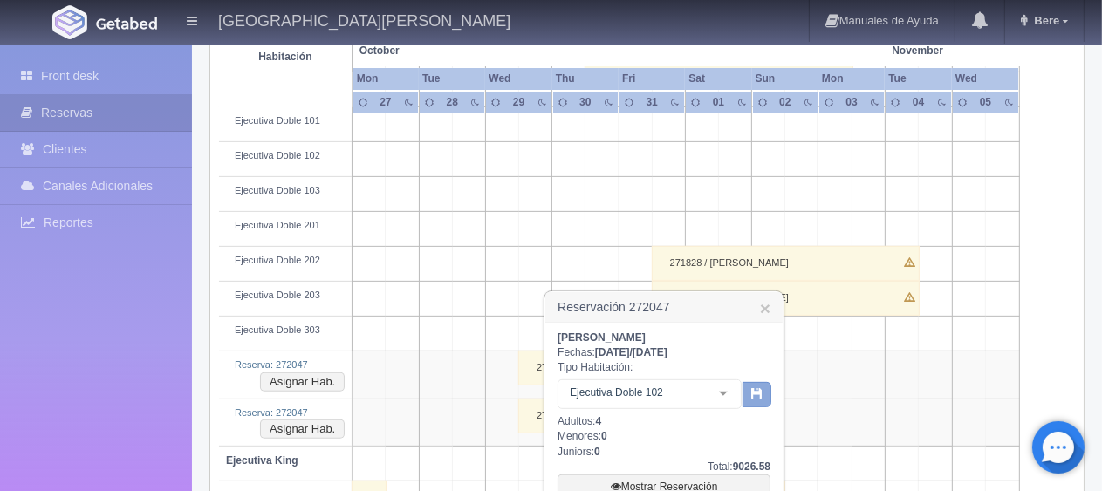
click at [752, 397] on icon "button" at bounding box center [756, 393] width 11 height 11
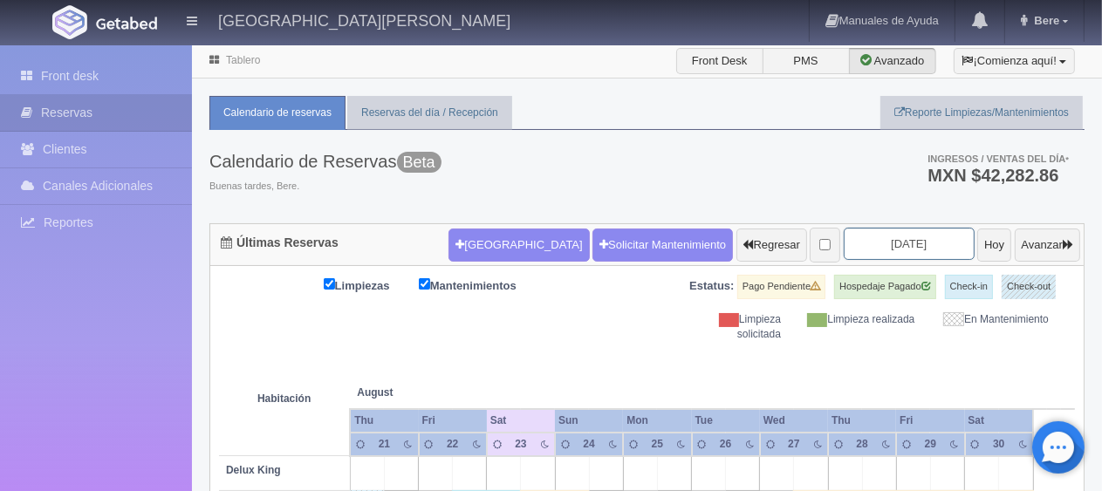
click at [874, 230] on input "[DATE]" at bounding box center [909, 244] width 131 height 32
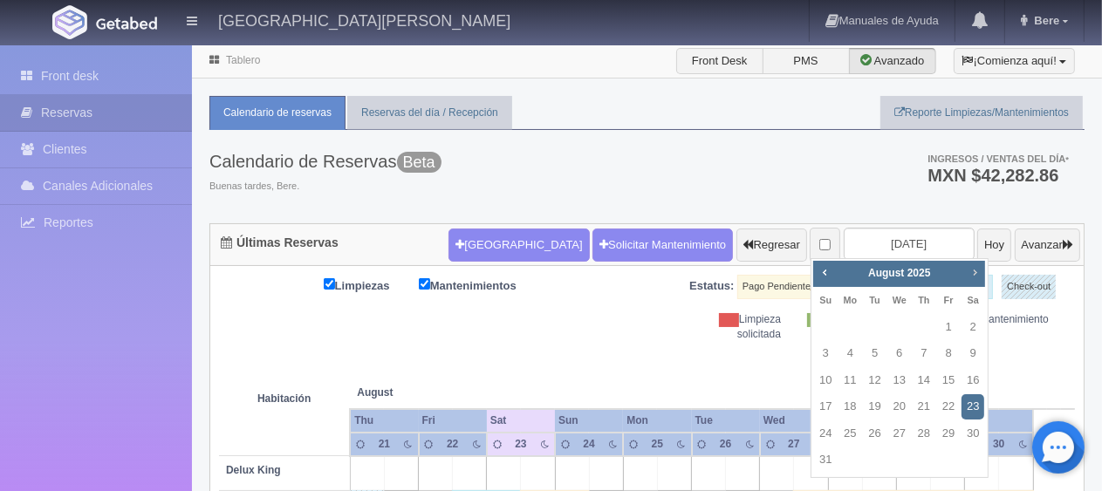
click at [971, 275] on span "Next" at bounding box center [975, 272] width 14 height 14
click at [900, 441] on link "29" at bounding box center [899, 434] width 23 height 25
type input "2025-10-29"
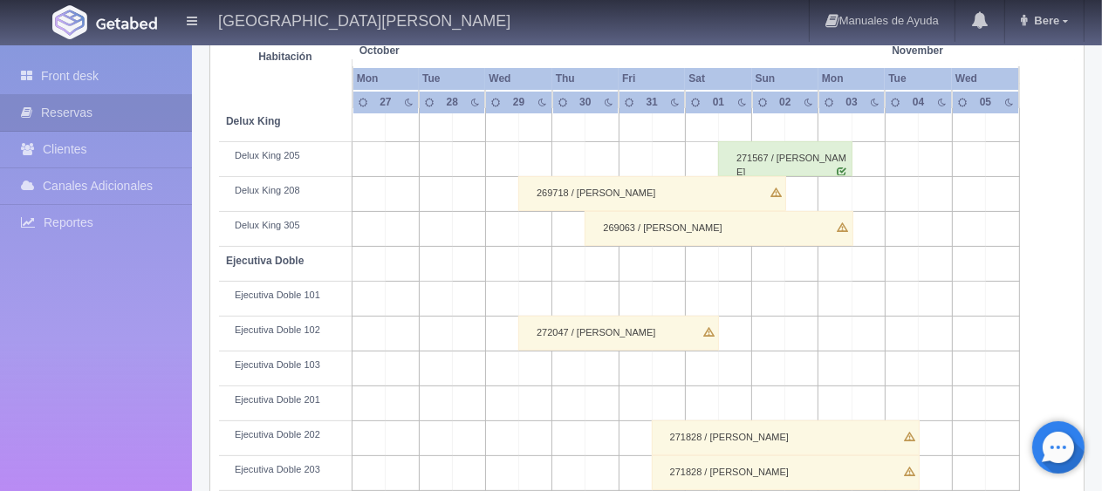
scroll to position [611, 0]
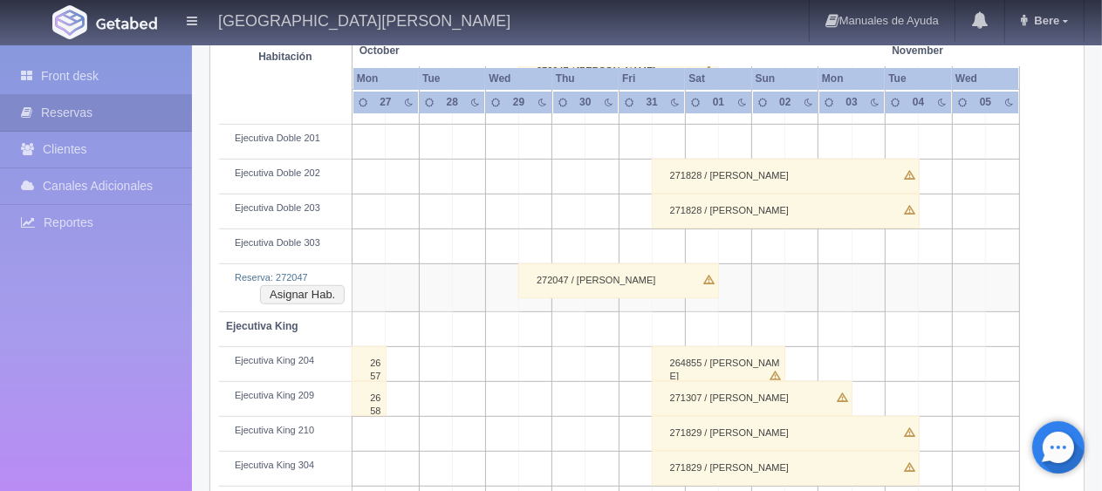
click at [600, 270] on div "272047 / Jisun Hahn" at bounding box center [618, 281] width 201 height 35
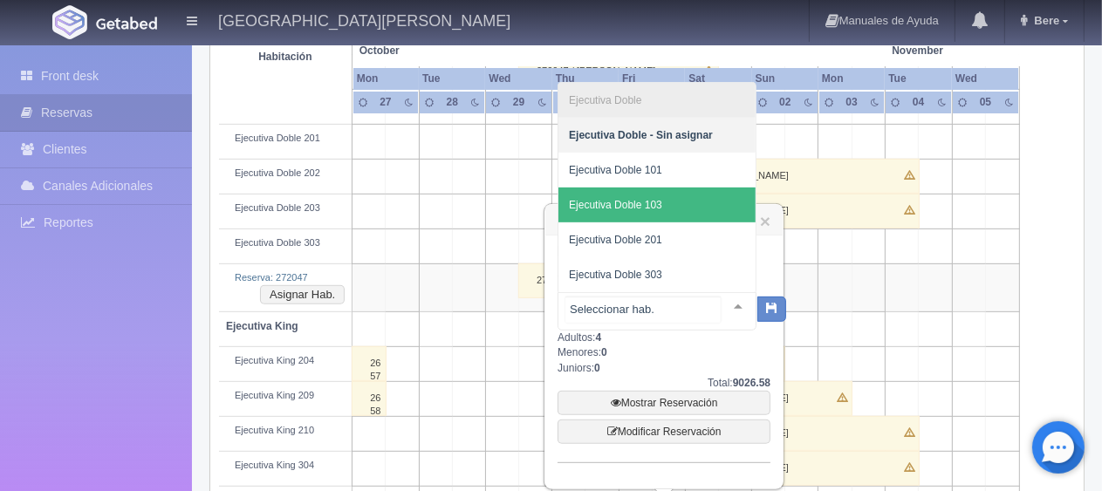
click at [668, 214] on span "Ejecutiva Doble 103" at bounding box center [657, 205] width 197 height 35
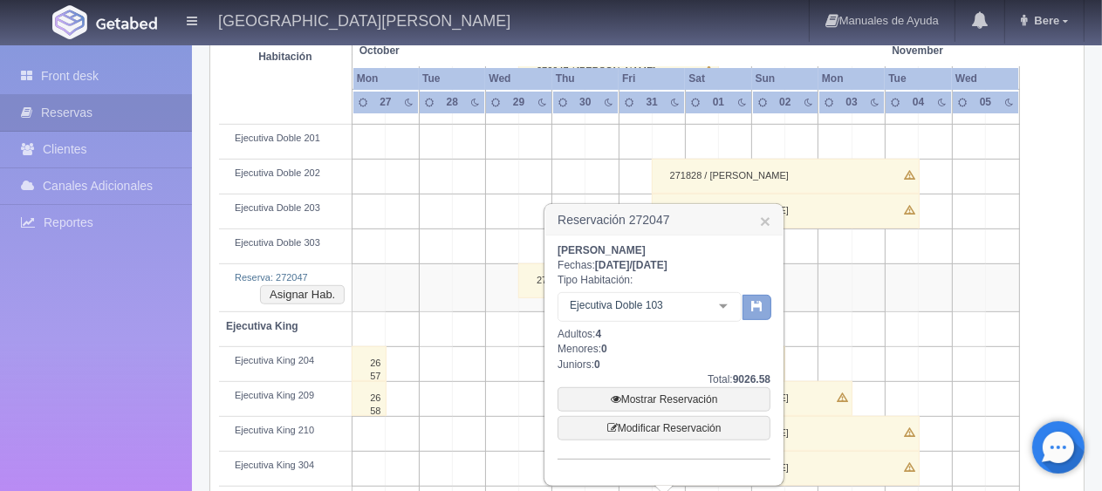
click at [761, 309] on icon "button" at bounding box center [756, 305] width 11 height 11
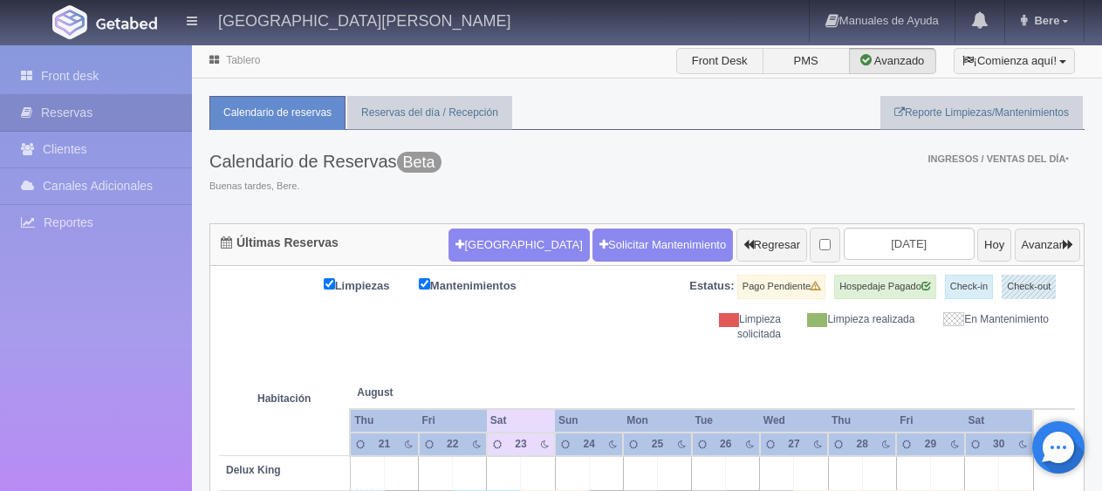
click at [482, 342] on th "August Aug" at bounding box center [418, 375] width 137 height 66
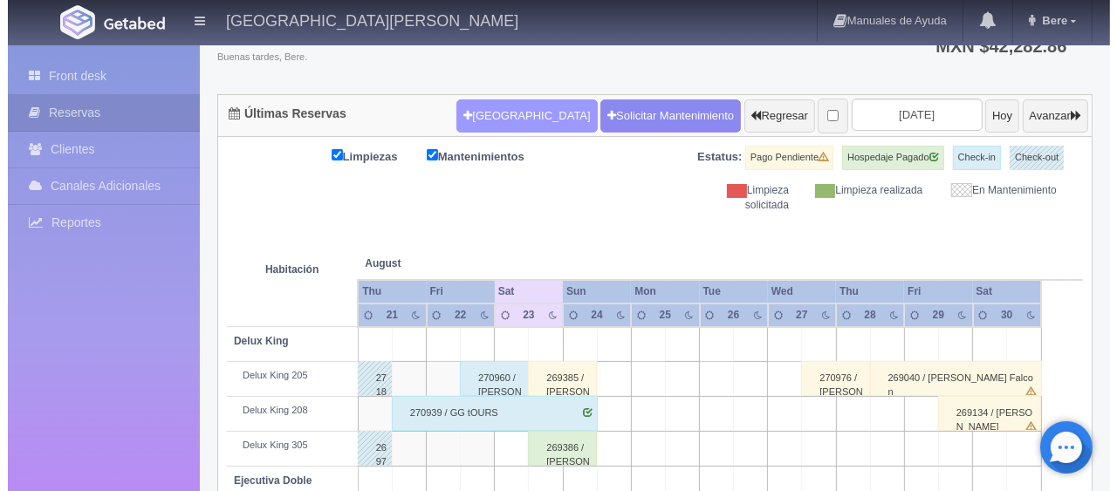
scroll to position [129, 0]
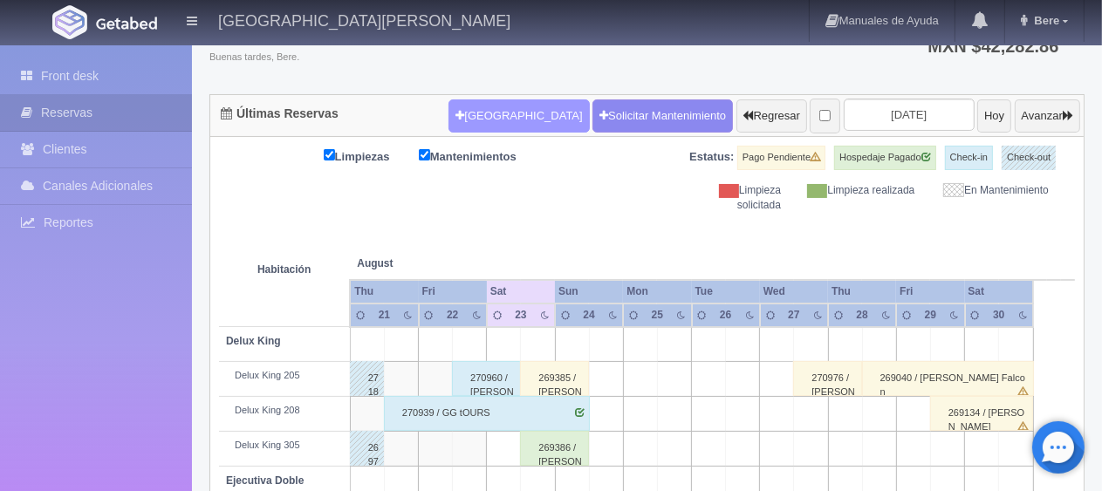
click at [490, 117] on button "[GEOGRAPHIC_DATA]" at bounding box center [519, 115] width 141 height 33
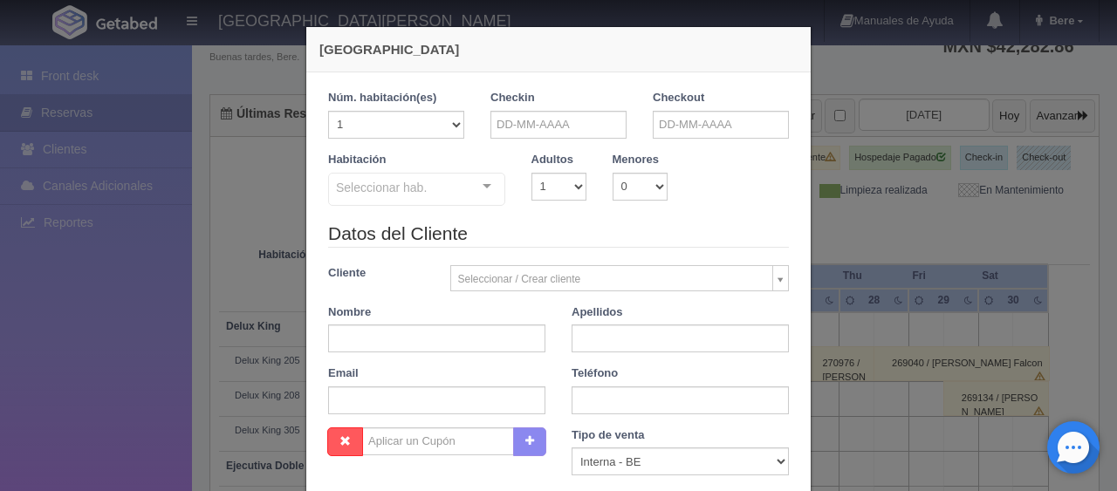
checkbox input "false"
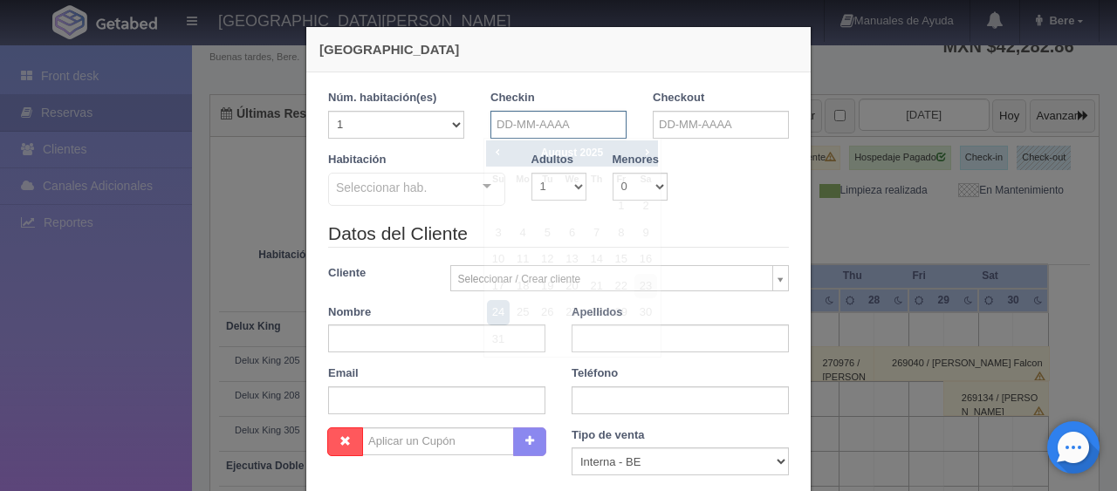
click at [501, 117] on input "text" at bounding box center [558, 125] width 136 height 28
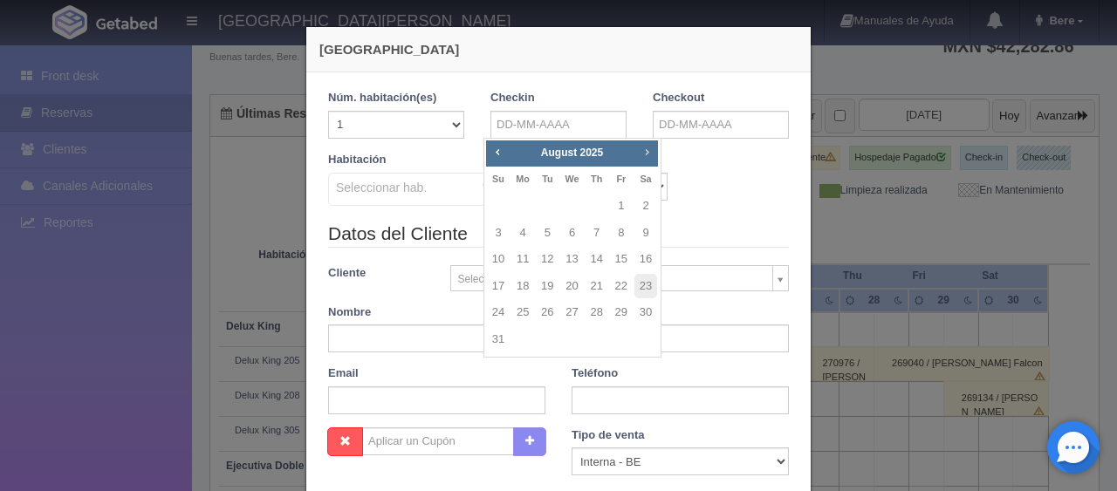
click at [649, 149] on span "Next" at bounding box center [647, 152] width 14 height 14
click at [611, 253] on link "19" at bounding box center [621, 259] width 23 height 25
type input "[DATE]"
checkbox input "false"
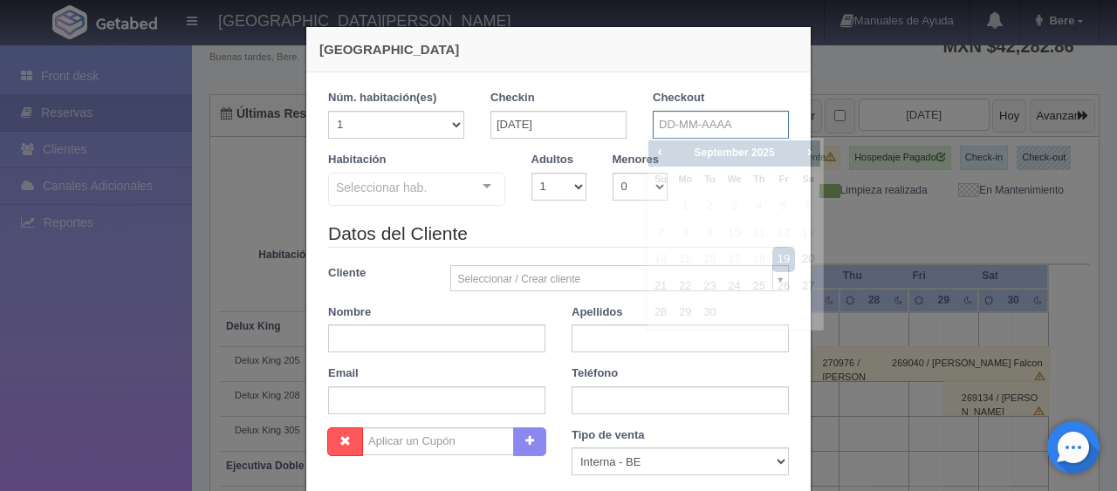
click at [653, 121] on input "text" at bounding box center [721, 125] width 136 height 28
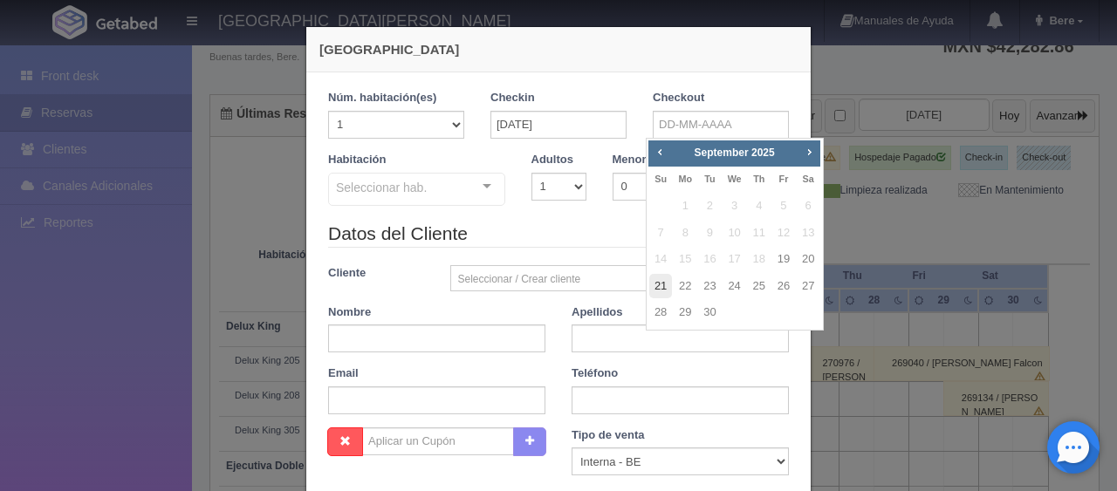
click at [655, 290] on link "21" at bounding box center [660, 286] width 23 height 25
type input "21-09-2025"
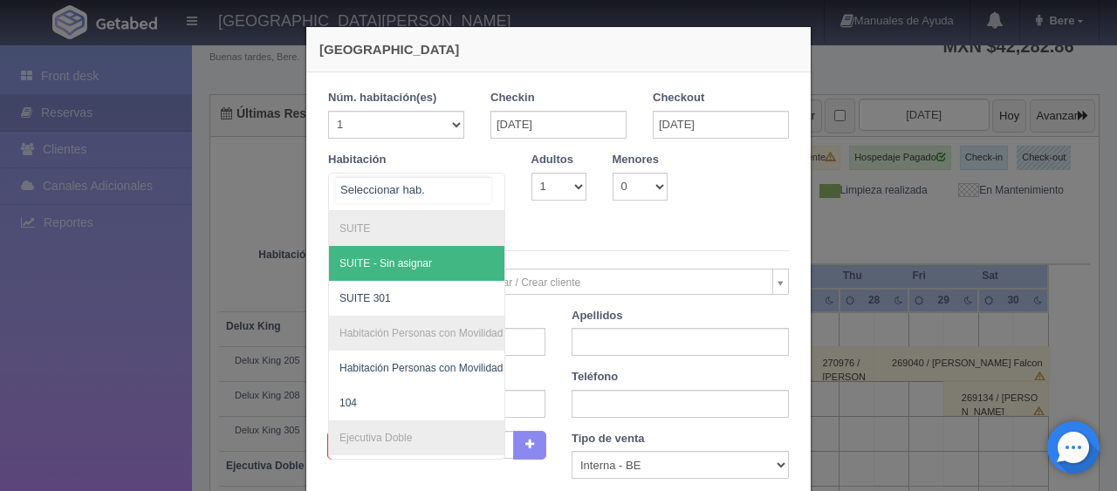
checkbox input "false"
click at [440, 185] on div at bounding box center [416, 192] width 177 height 38
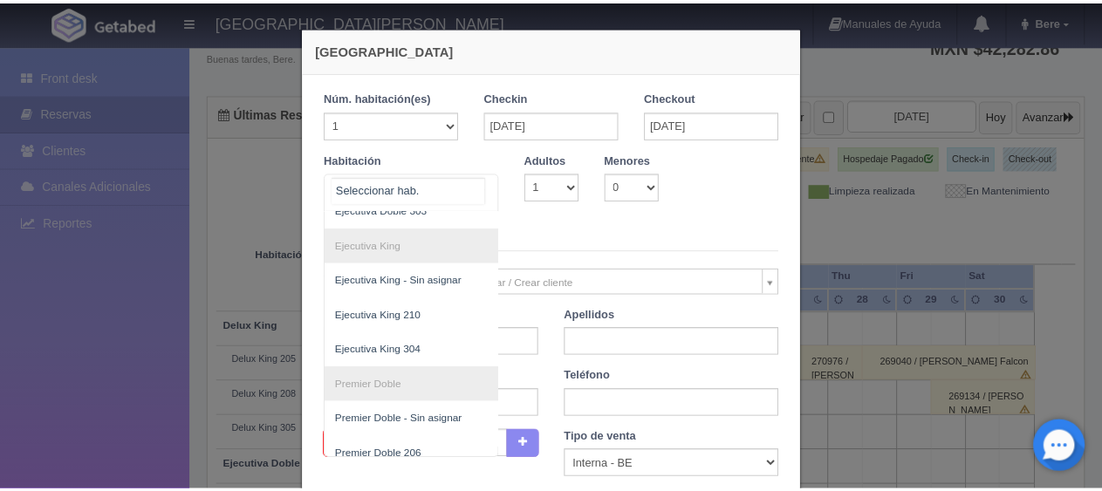
scroll to position [524, 0]
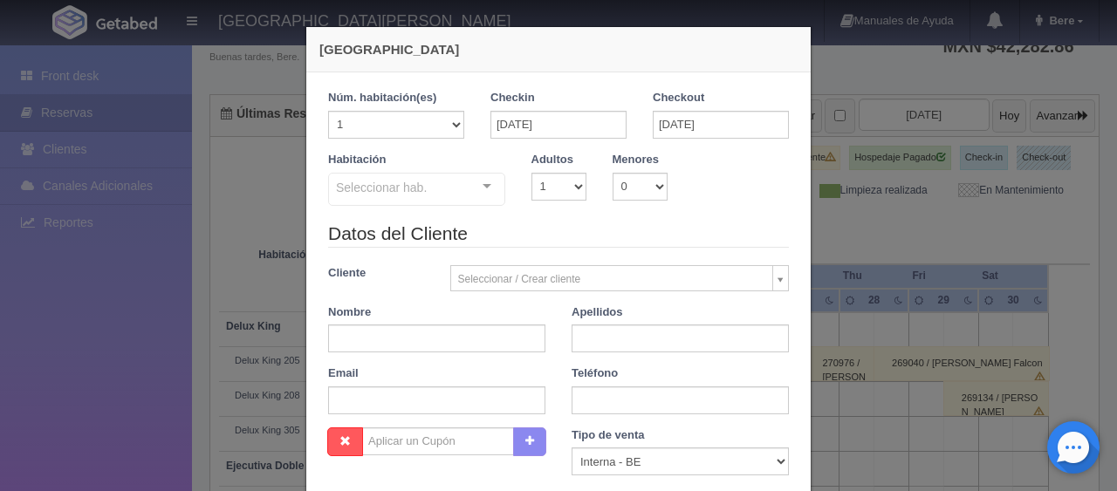
click at [20, 366] on div "Nueva Reserva 1 Núm. habitación(es) 1 2 3 4 5 6 7 8 9 10 11 12 13 14 15 16 17 1…" at bounding box center [558, 245] width 1117 height 491
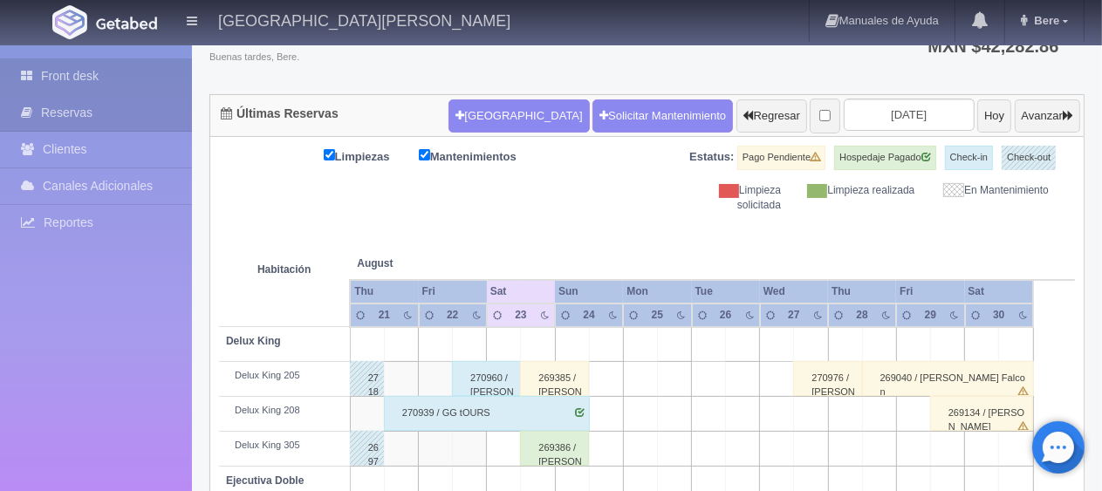
click at [103, 86] on link "Front desk" at bounding box center [96, 76] width 192 height 36
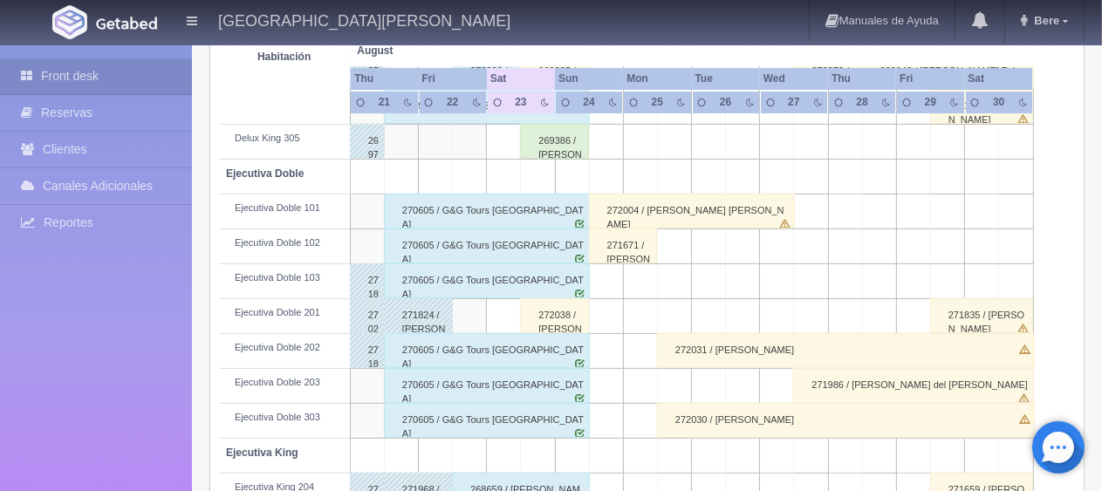
scroll to position [175, 0]
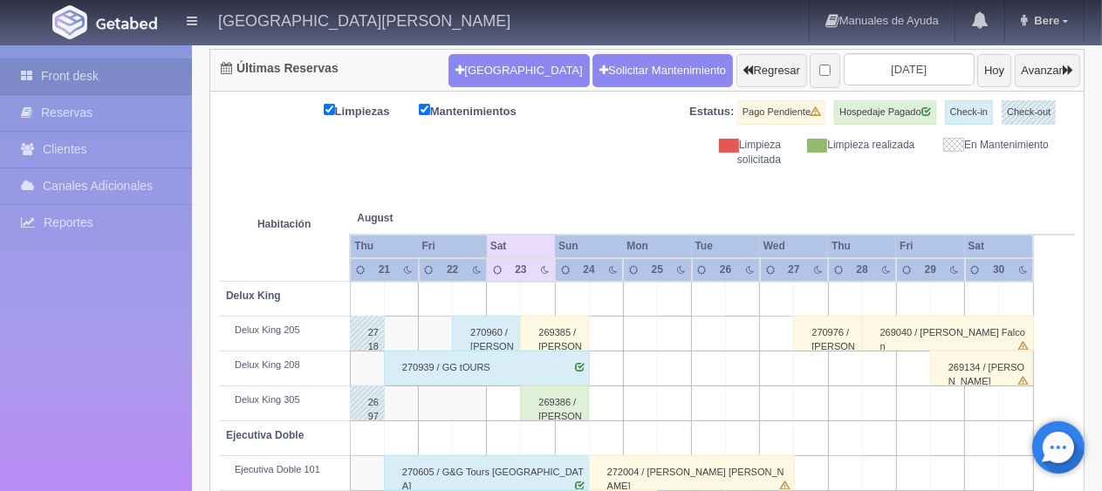
click at [485, 333] on div "270960 / [PERSON_NAME] [PERSON_NAME]" at bounding box center [486, 333] width 69 height 35
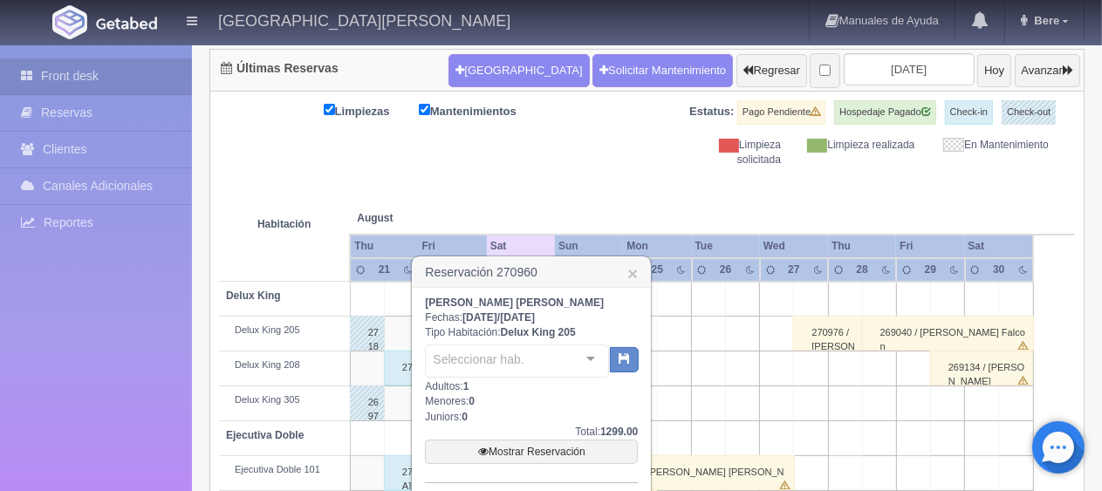
scroll to position [349, 0]
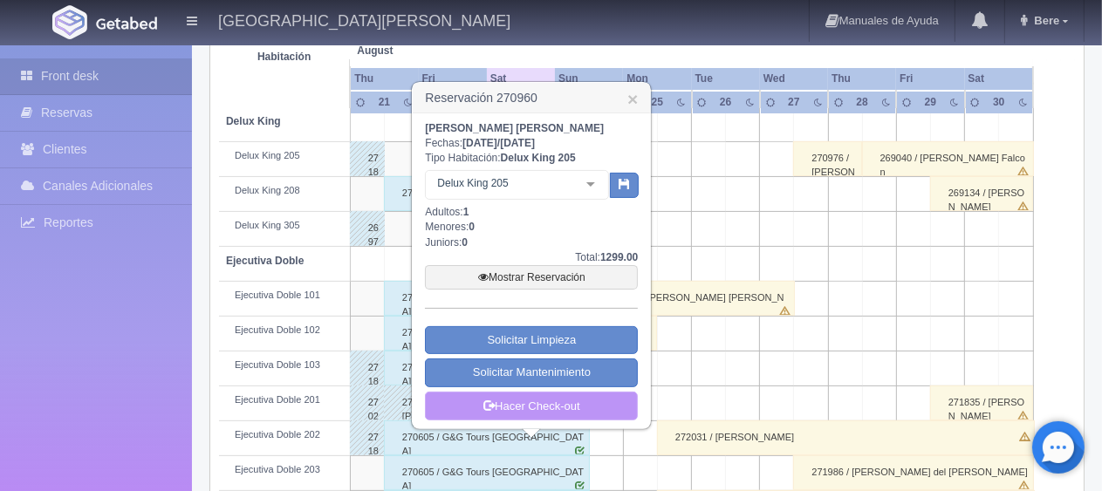
click at [492, 408] on icon at bounding box center [489, 404] width 11 height 11
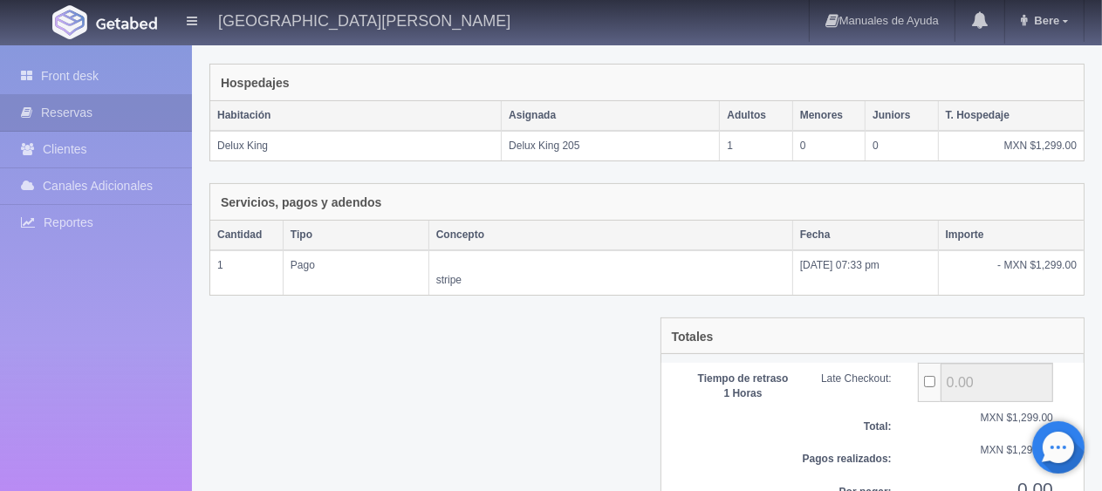
scroll to position [342, 0]
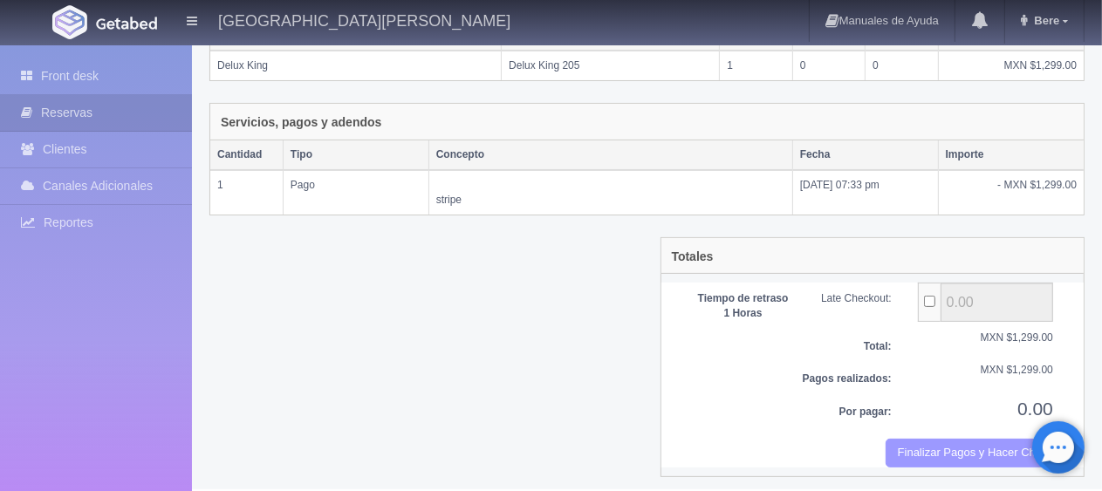
click at [950, 439] on button "Finalizar Pagos y Hacer Checkout" at bounding box center [970, 453] width 168 height 29
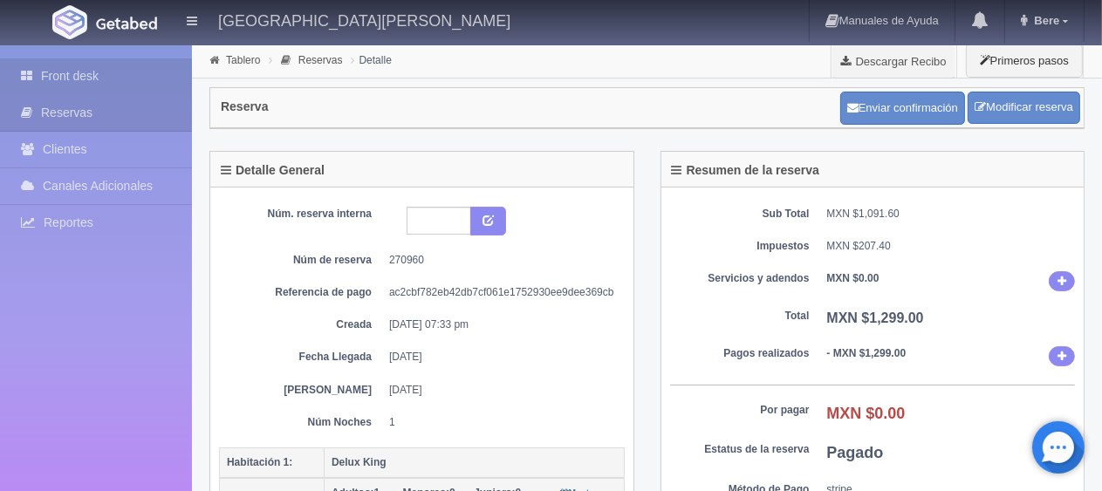
click at [77, 73] on link "Front desk" at bounding box center [96, 76] width 192 height 36
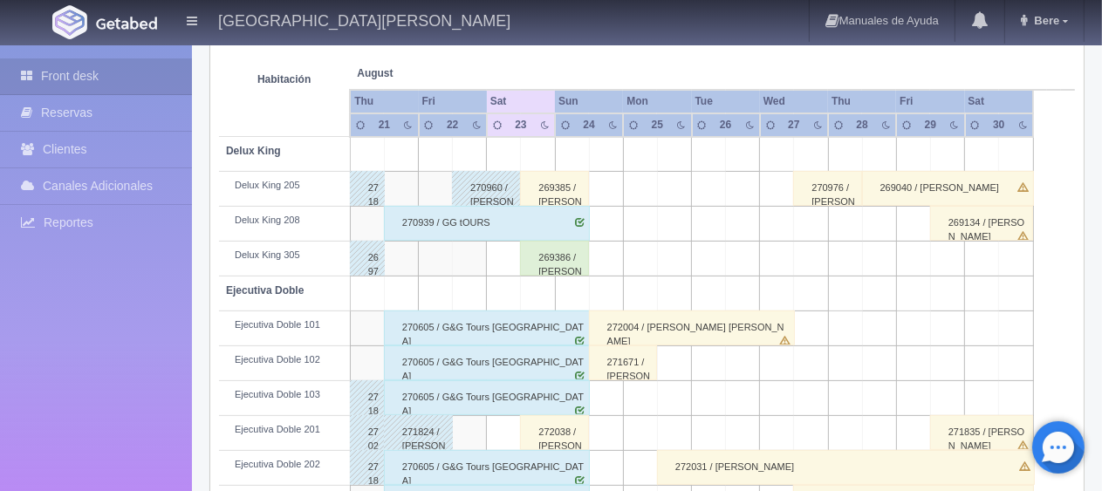
scroll to position [58, 0]
